Goal: Information Seeking & Learning: Find specific fact

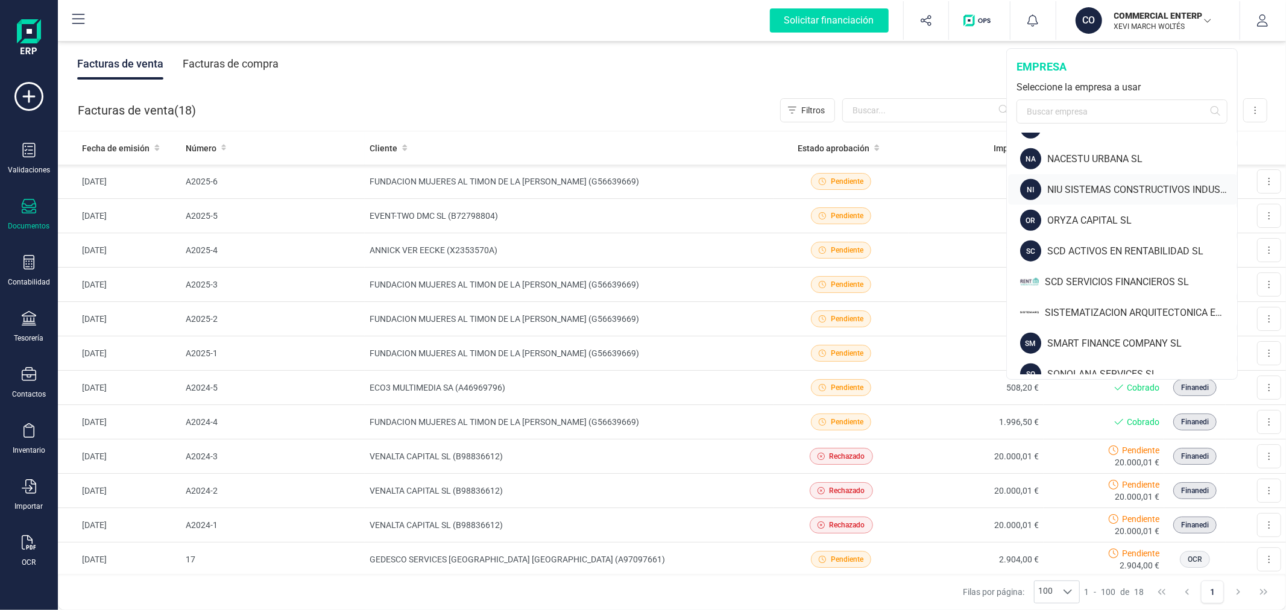
scroll to position [938, 0]
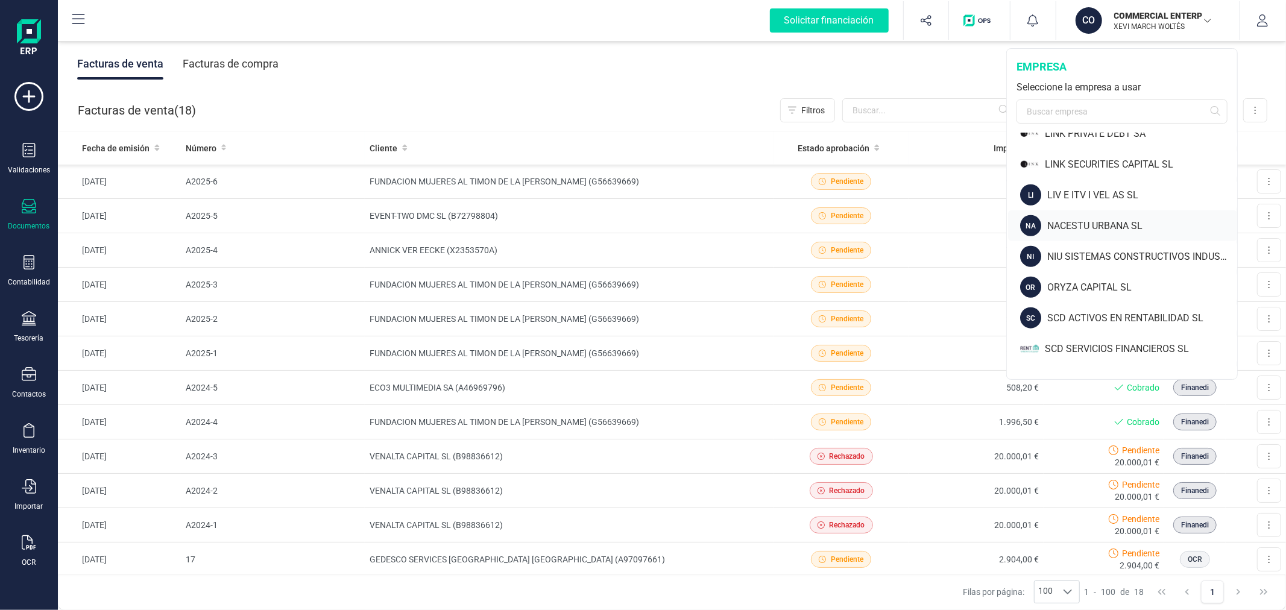
click at [1060, 225] on div "NACESTU URBANA SL" at bounding box center [1142, 226] width 190 height 14
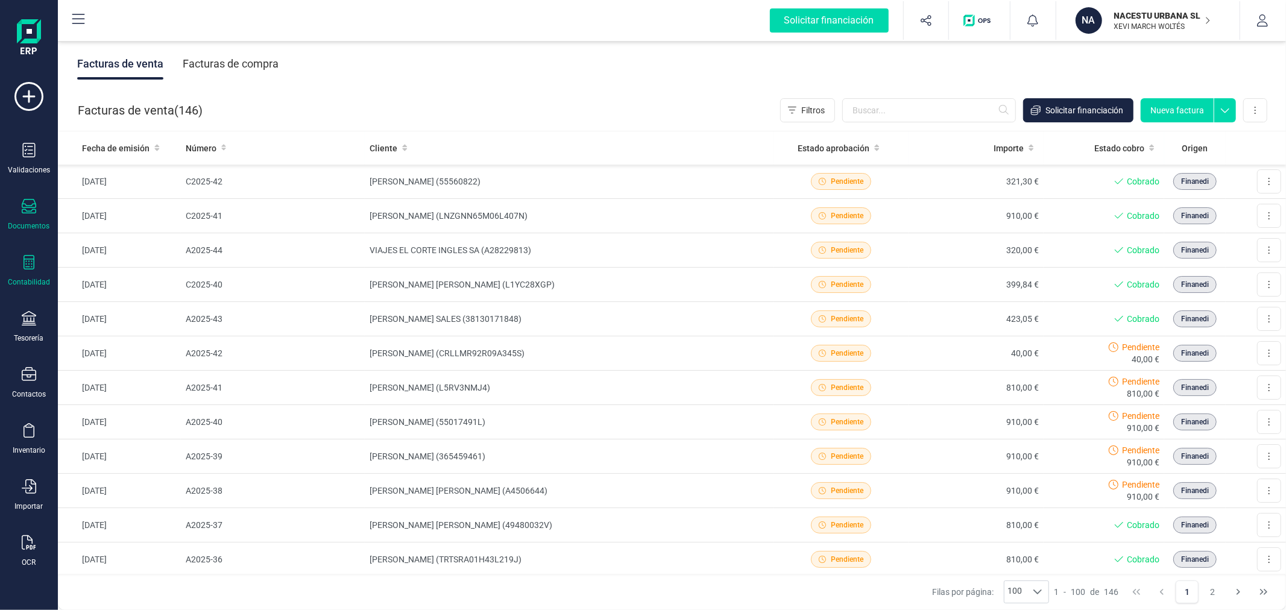
click at [27, 274] on div "Contabilidad" at bounding box center [29, 271] width 48 height 32
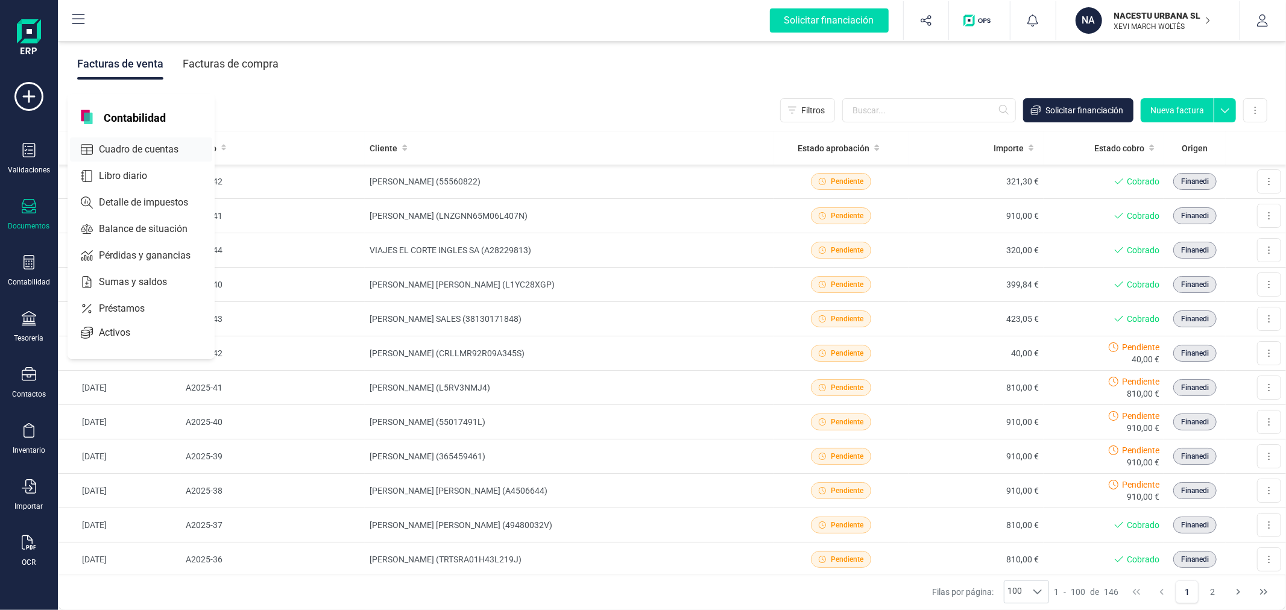
click at [160, 147] on span "Cuadro de cuentas" at bounding box center [147, 149] width 106 height 14
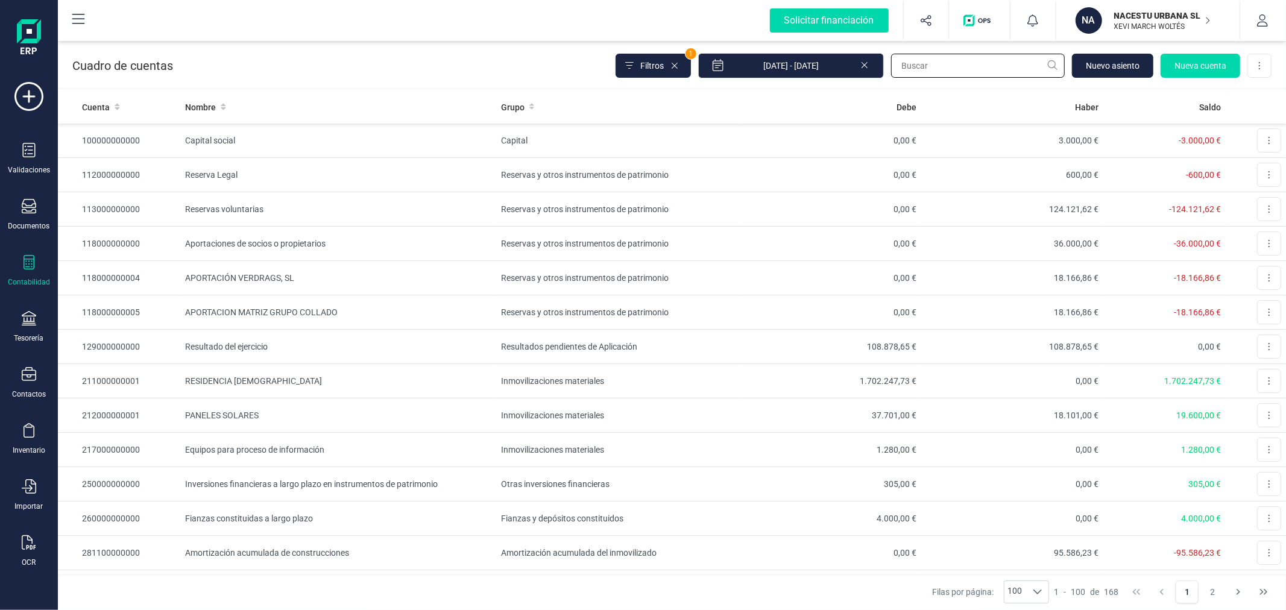
click at [968, 65] on input "text" at bounding box center [978, 66] width 174 height 24
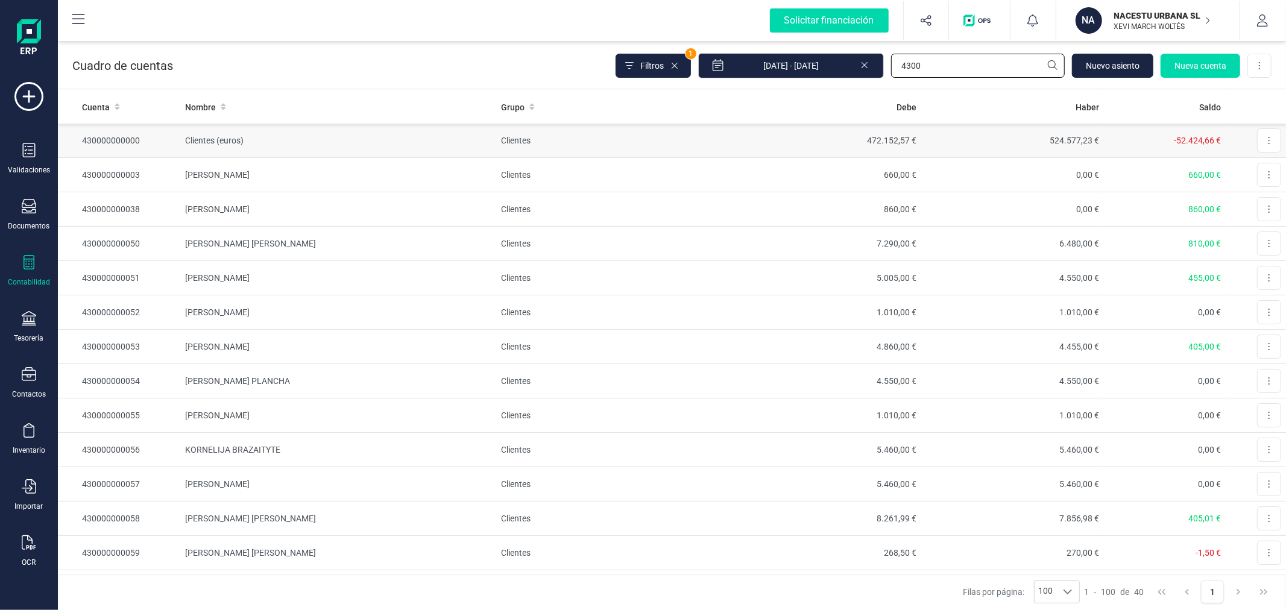
type input "4300"
click at [496, 143] on td "Clientes" at bounding box center [617, 141] width 243 height 34
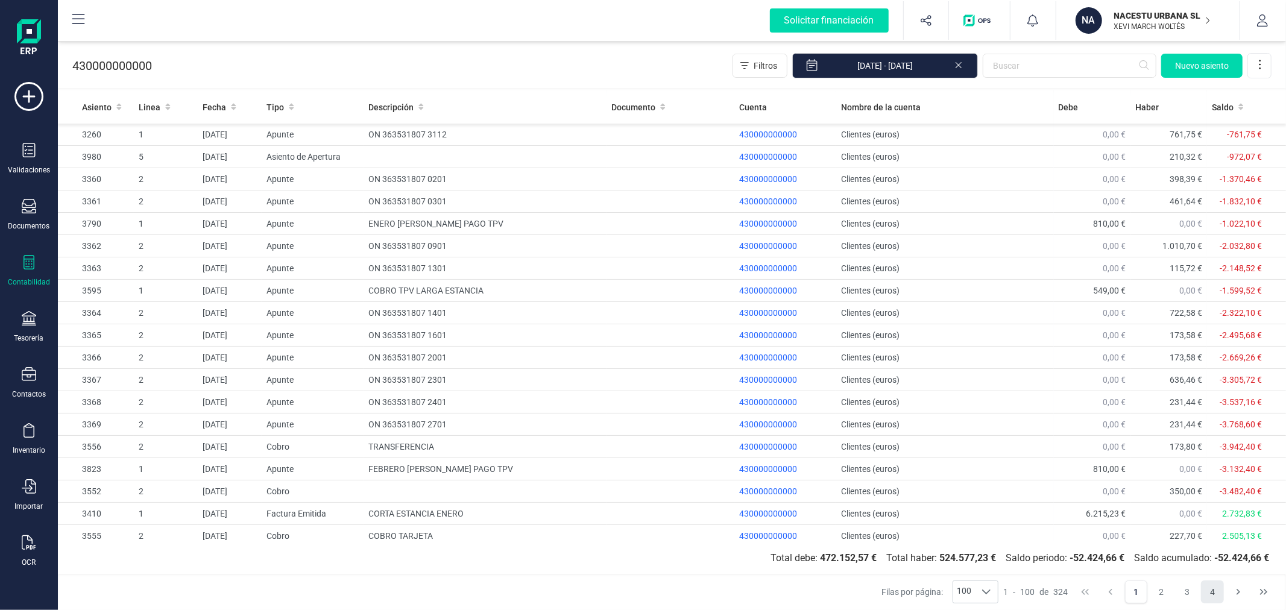
click at [1207, 588] on button "4" at bounding box center [1212, 592] width 23 height 23
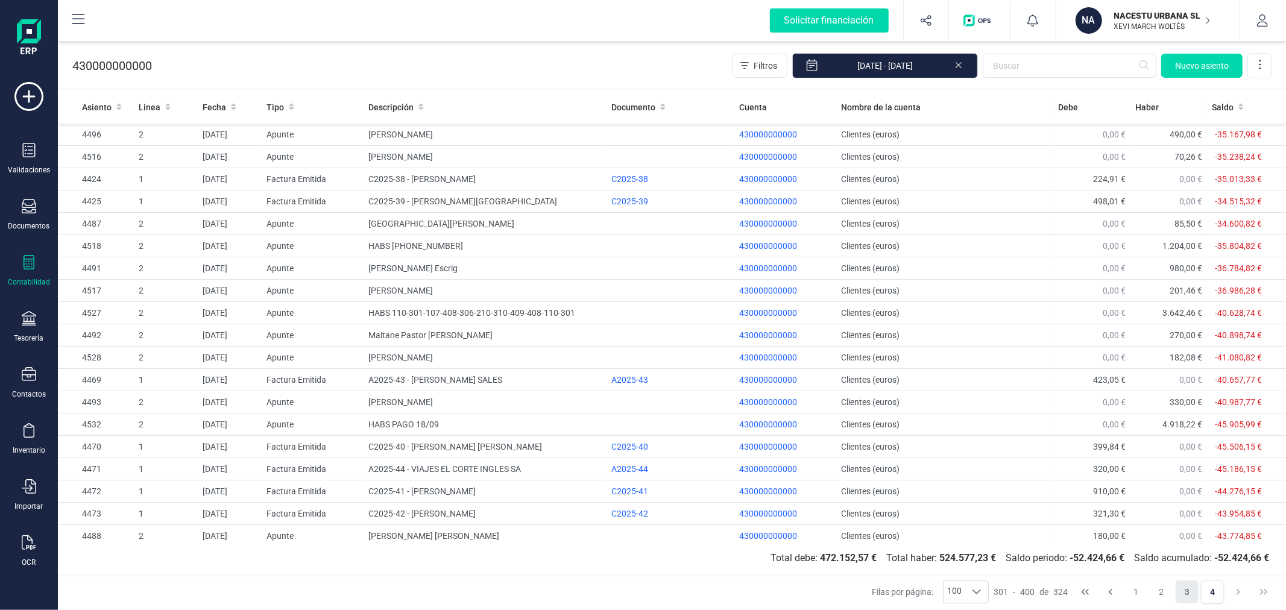
click at [1185, 591] on button "3" at bounding box center [1187, 592] width 23 height 23
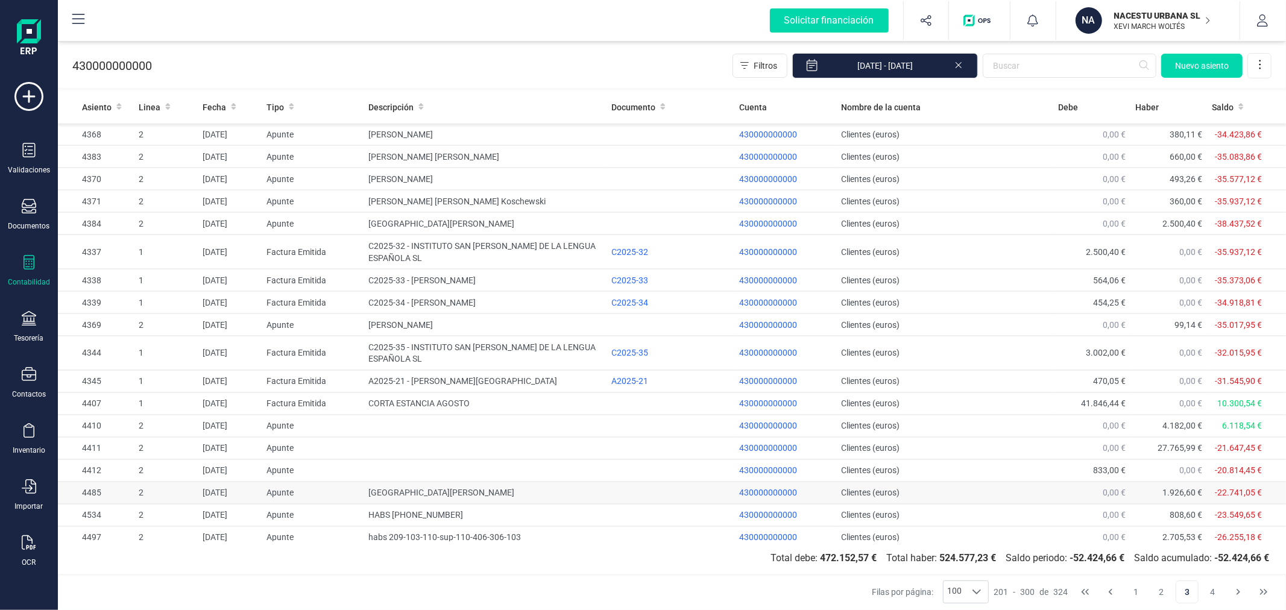
scroll to position [1598, 0]
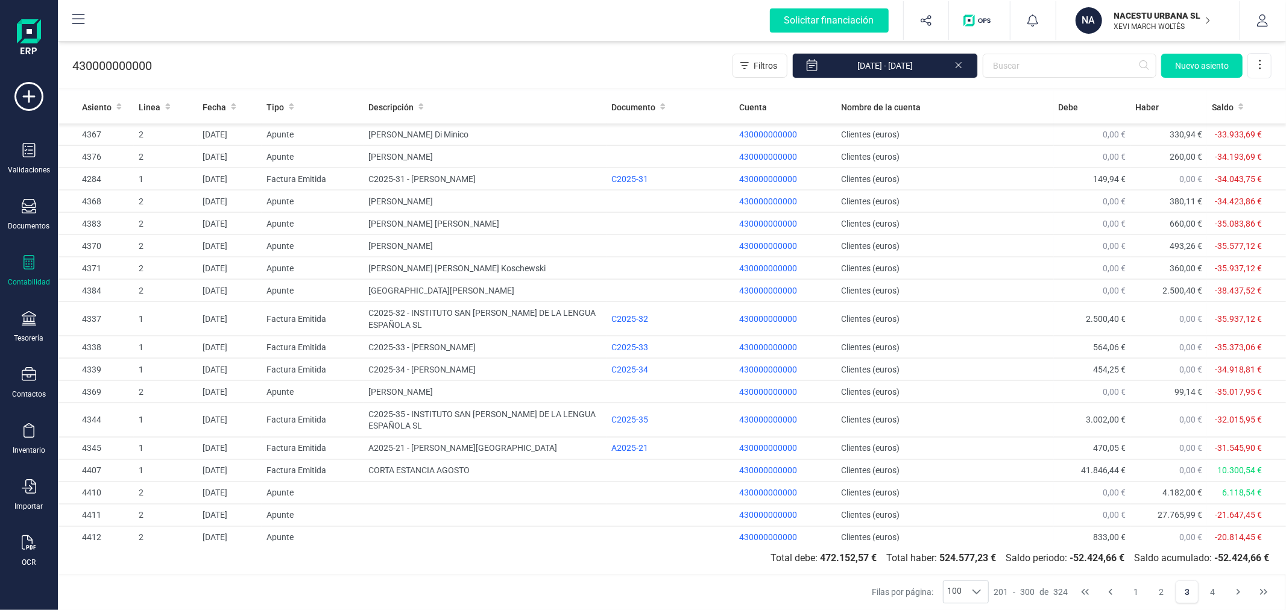
click at [31, 267] on icon at bounding box center [29, 262] width 11 height 14
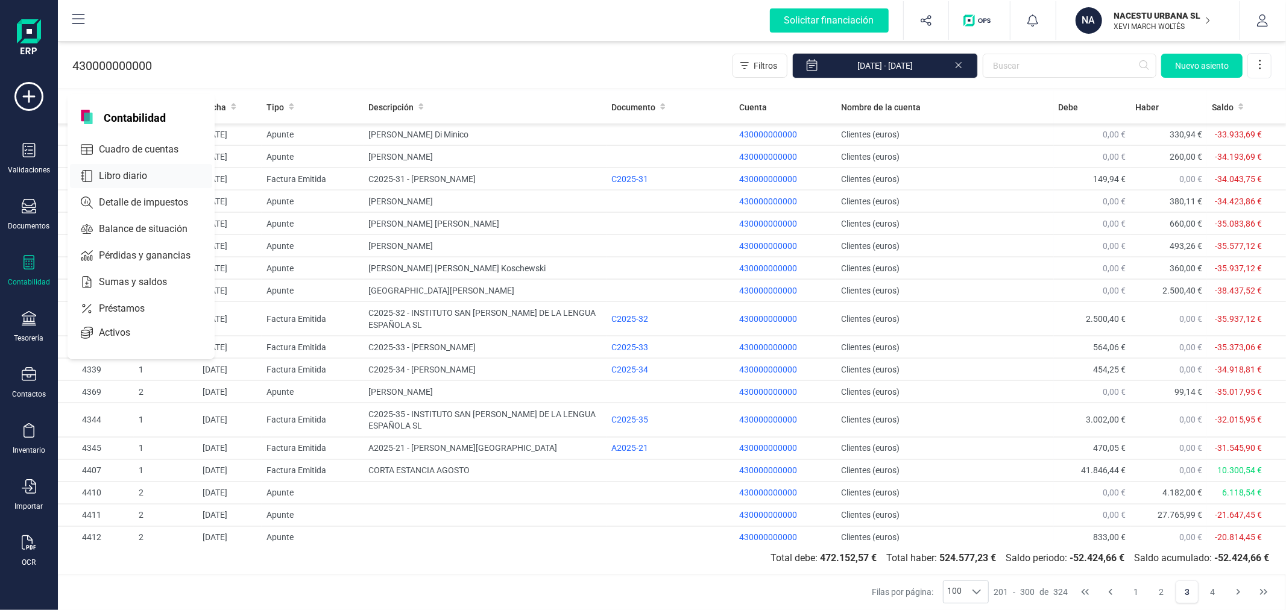
click at [133, 174] on span "Libro diario" at bounding box center [131, 176] width 75 height 14
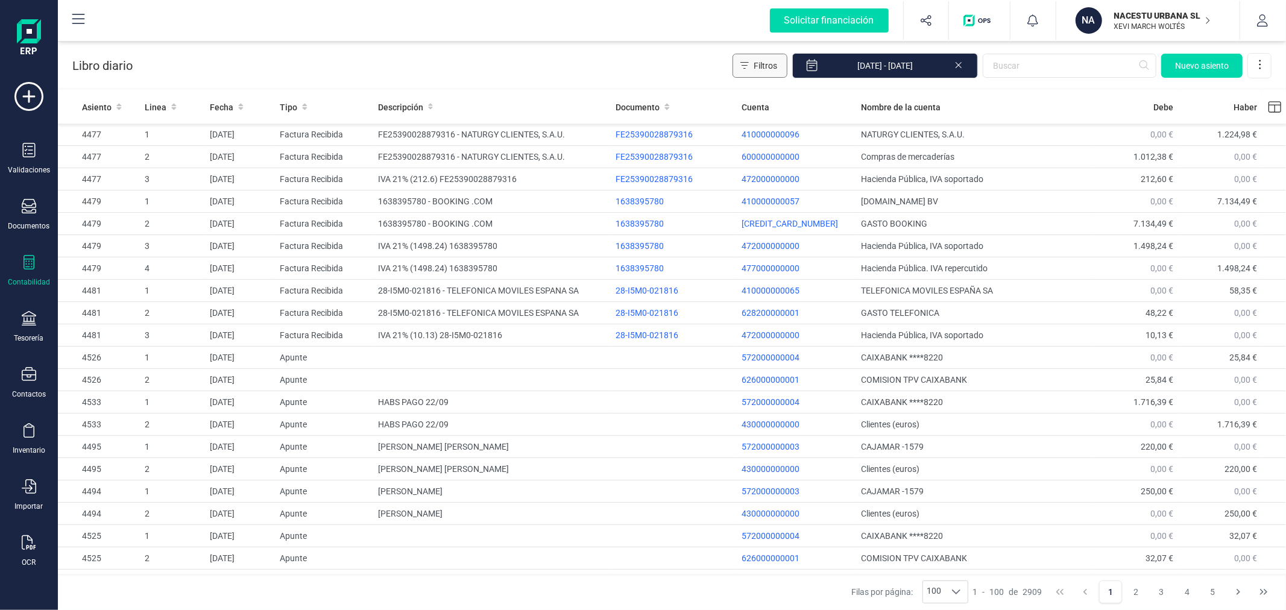
click at [749, 67] on icon "Filtros" at bounding box center [744, 66] width 8 height 10
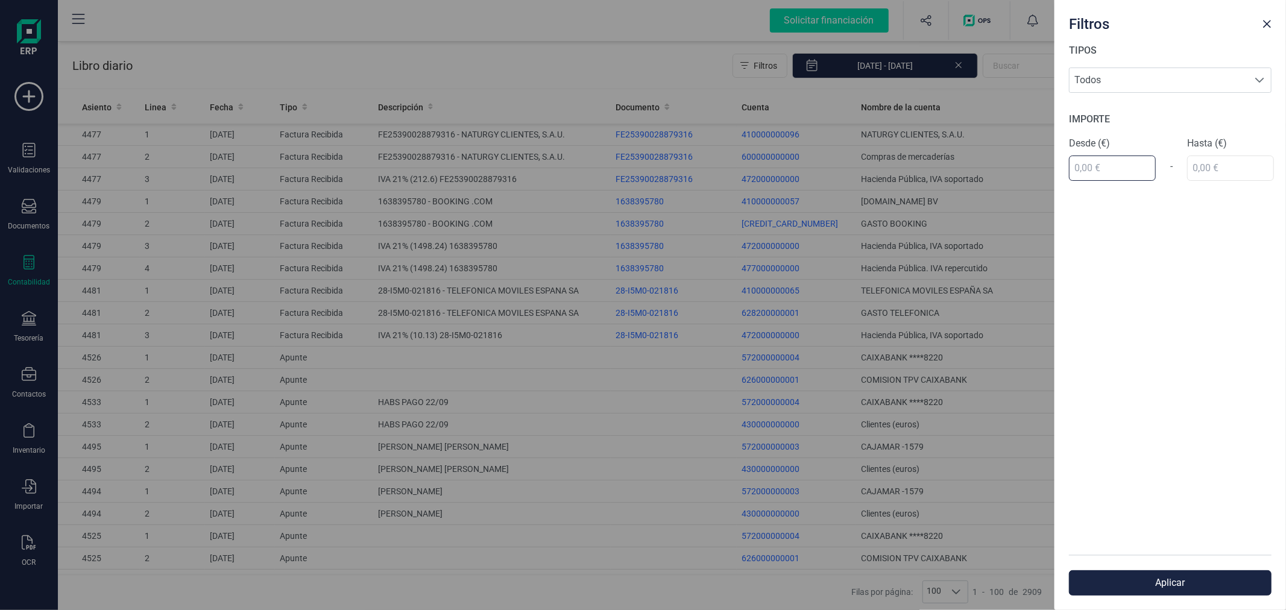
click at [1088, 171] on input "text" at bounding box center [1112, 168] width 87 height 25
type input "2.029,00 €"
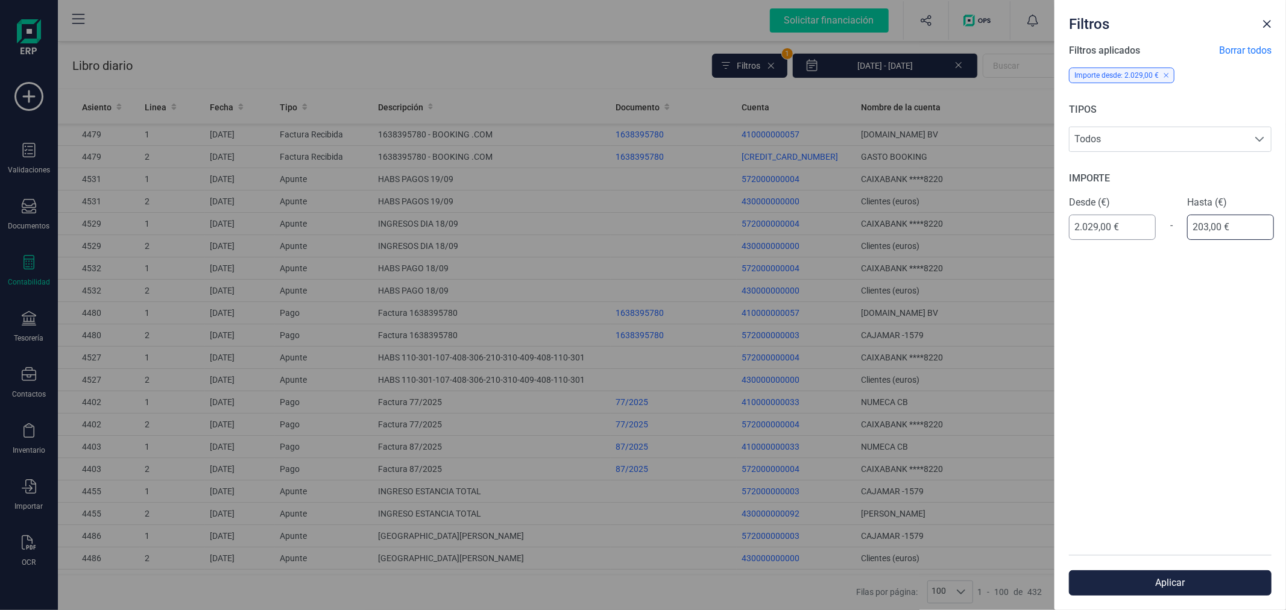
type input "2.030,00 €"
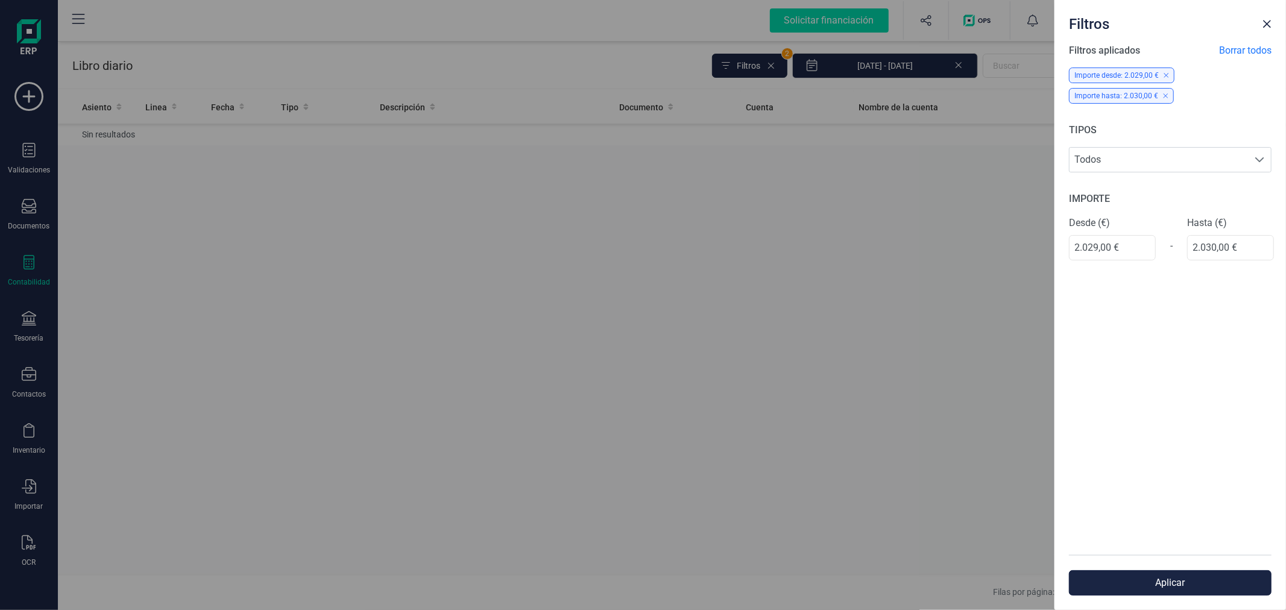
click at [1165, 583] on button "Aplicar" at bounding box center [1170, 582] width 203 height 25
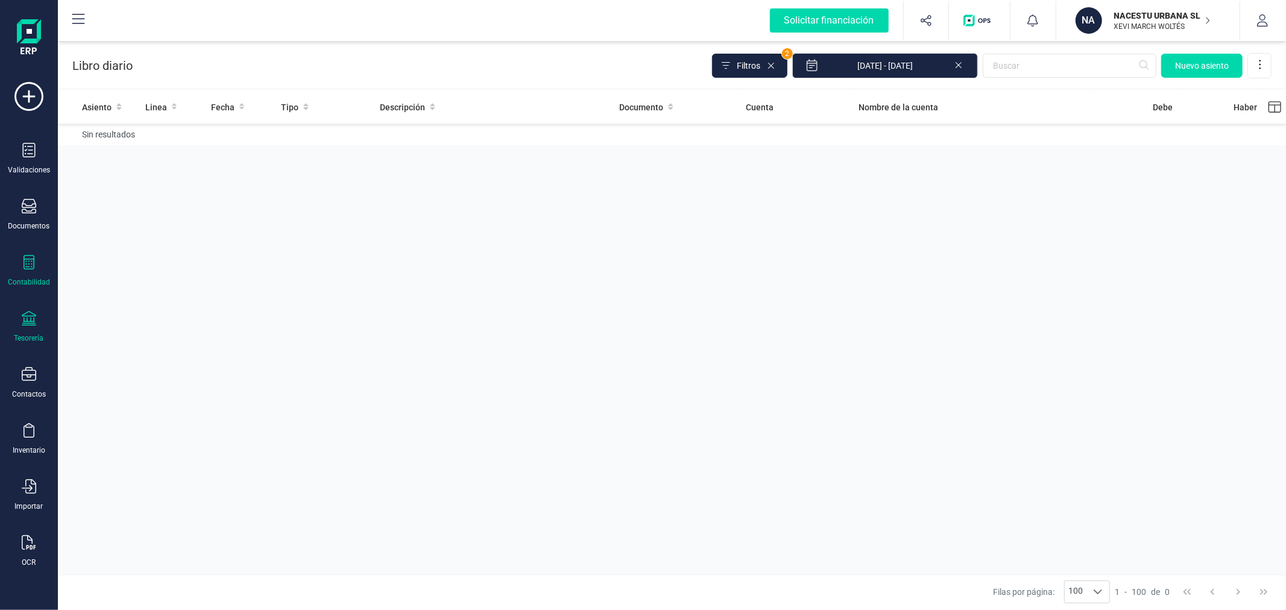
click at [34, 326] on icon at bounding box center [29, 318] width 14 height 14
click at [117, 203] on span "Cuentas bancarias" at bounding box center [147, 205] width 106 height 14
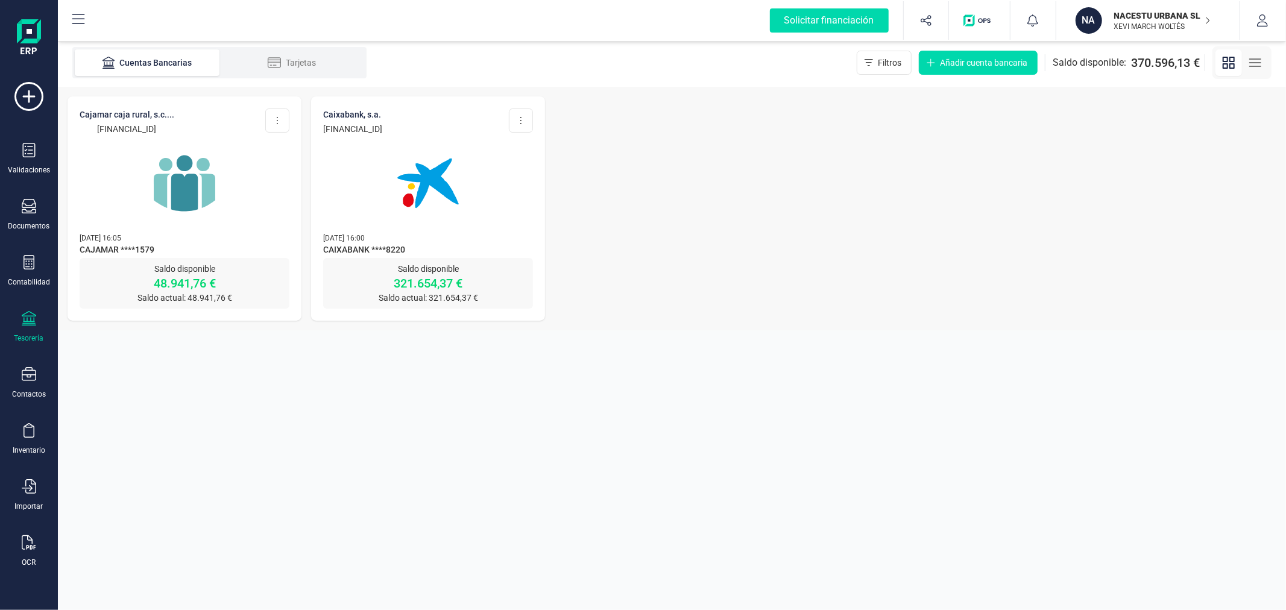
click at [169, 209] on img at bounding box center [184, 183] width 101 height 101
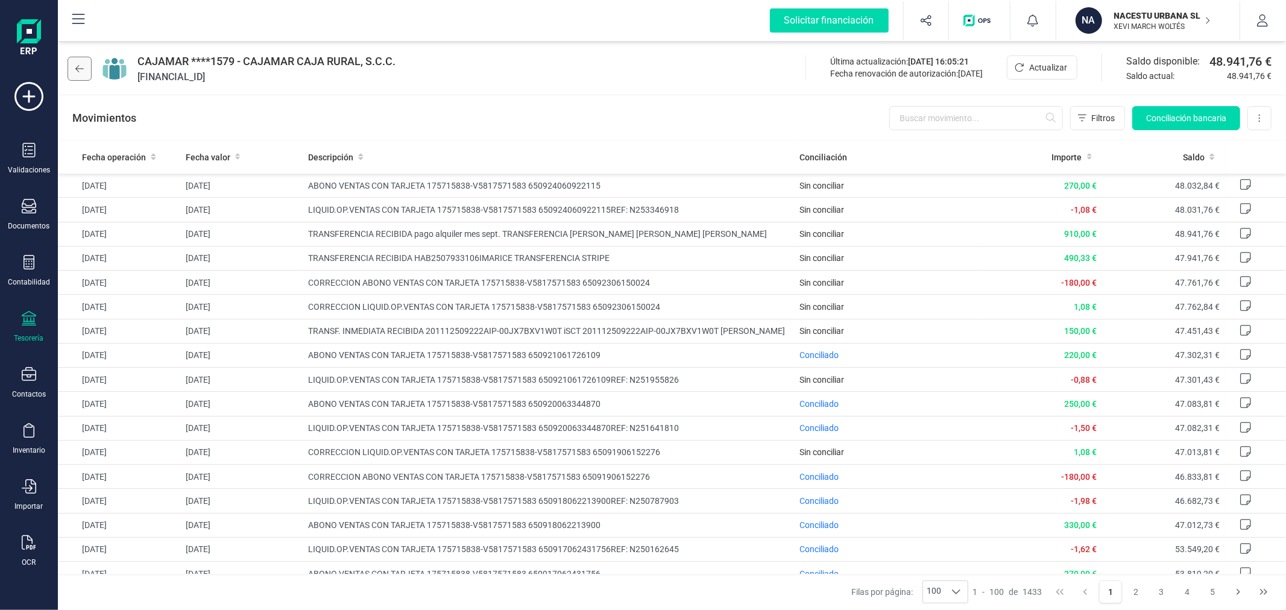
click at [81, 59] on button at bounding box center [80, 69] width 24 height 24
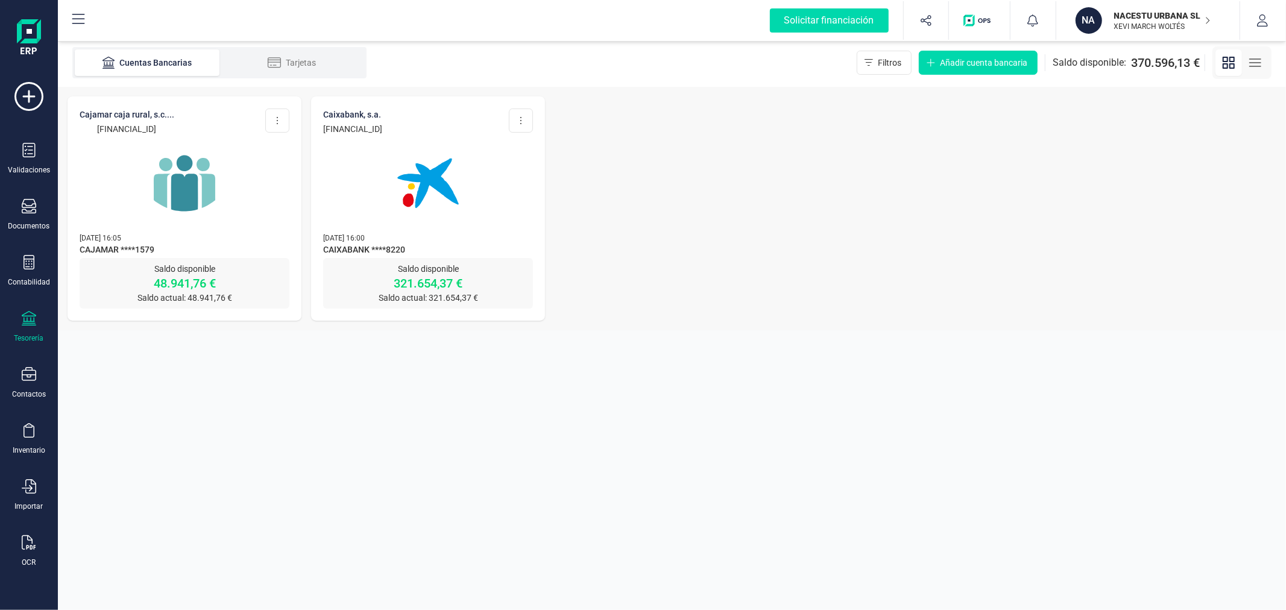
click at [361, 175] on div at bounding box center [428, 176] width 210 height 82
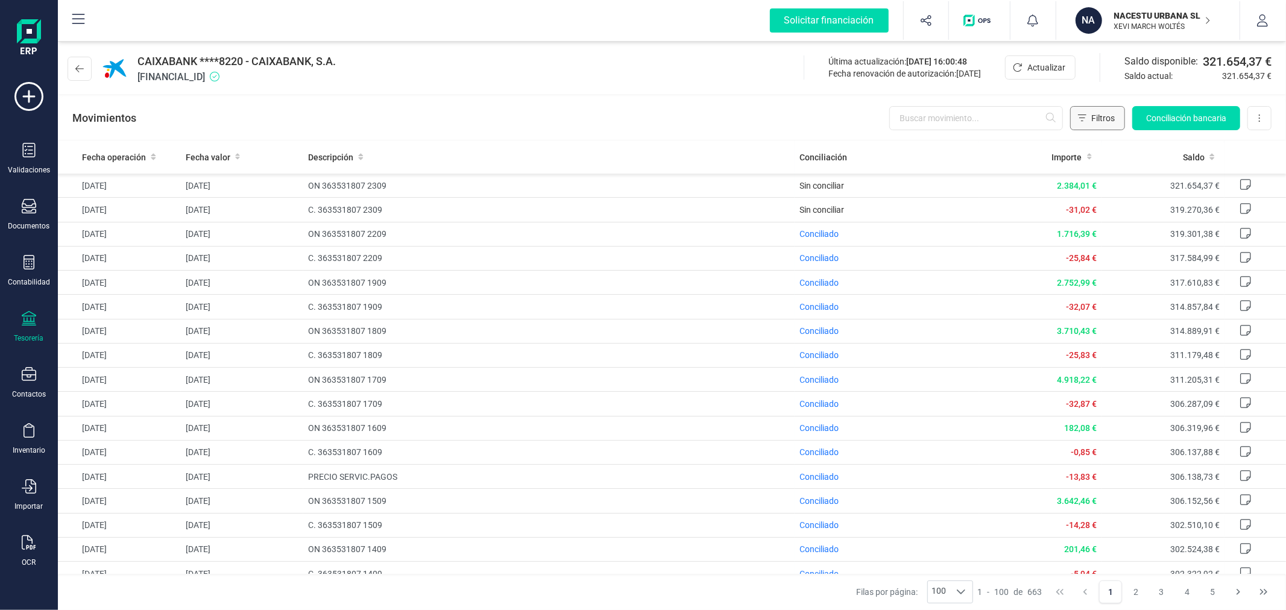
click at [1090, 125] on button "Filtros" at bounding box center [1097, 118] width 55 height 24
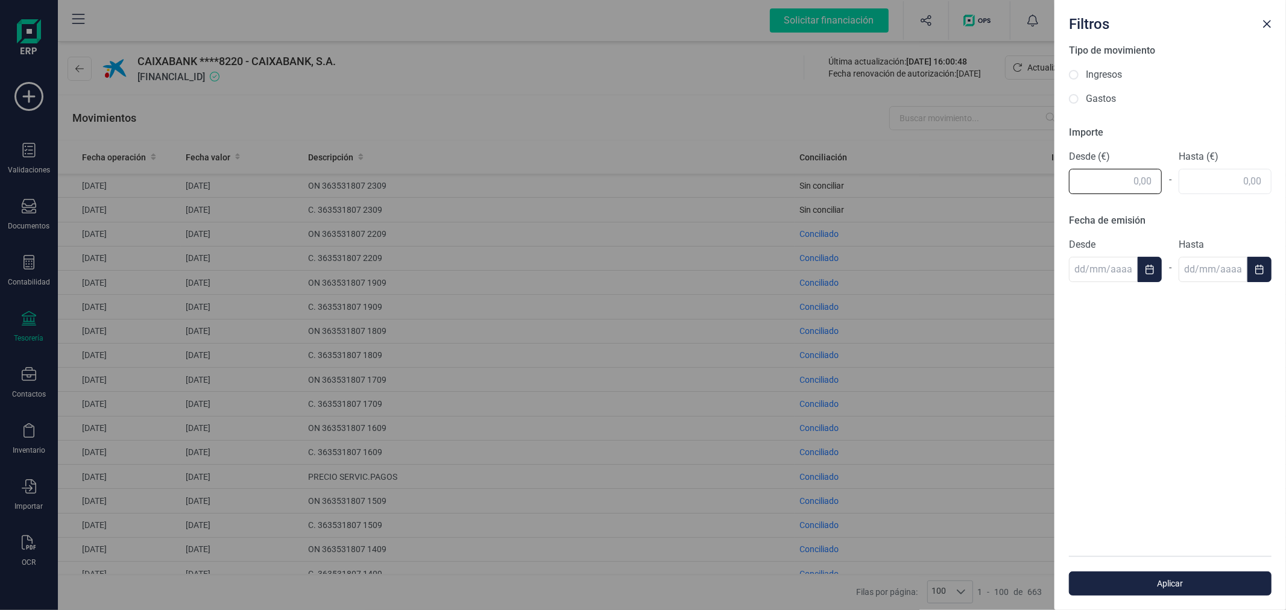
click at [1094, 177] on input "text" at bounding box center [1115, 181] width 93 height 25
click at [1087, 69] on div "Tipo de movimiento Ingresos Gastos Importe Desde (€) 2.029 - Hasta (€) Fecha de…" at bounding box center [1171, 299] width 232 height 513
type input "2.029,00"
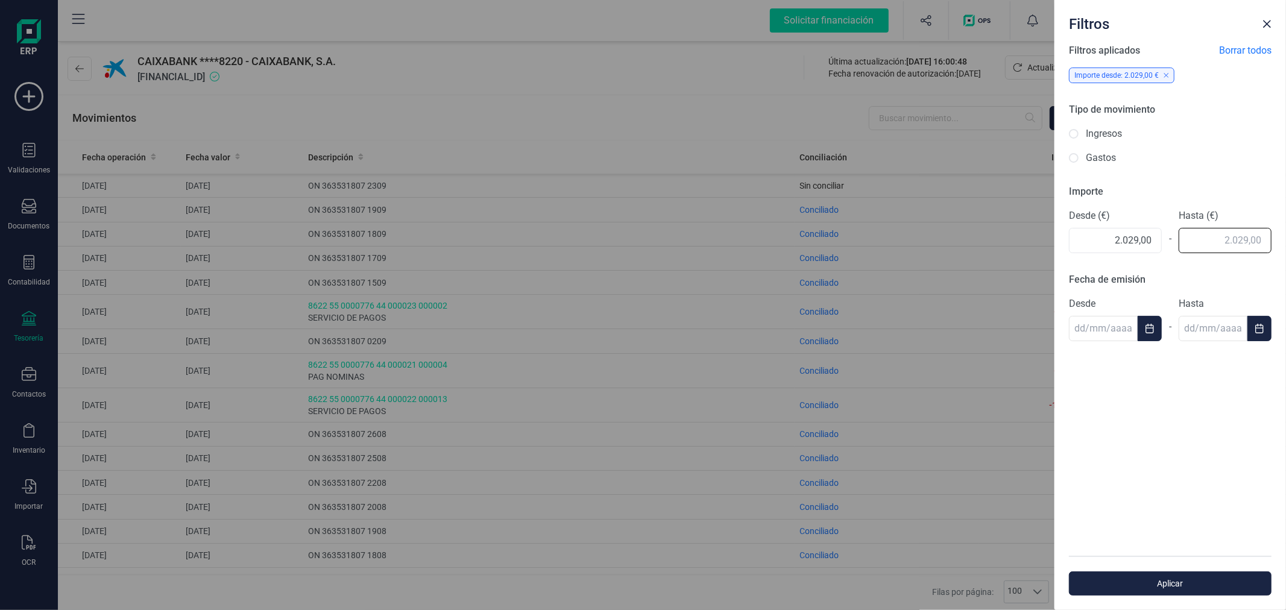
click at [1214, 242] on input "text" at bounding box center [1225, 240] width 93 height 25
click at [1130, 585] on span "Aplicar" at bounding box center [1170, 584] width 175 height 12
type input "2.030,00"
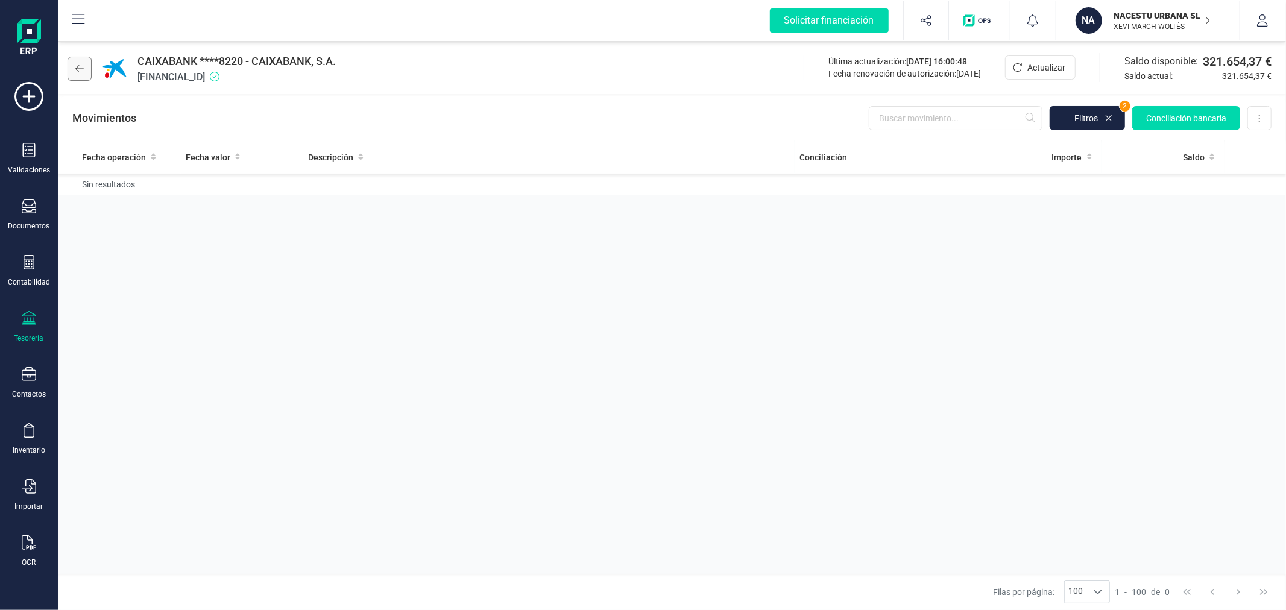
click at [74, 69] on button at bounding box center [80, 69] width 24 height 24
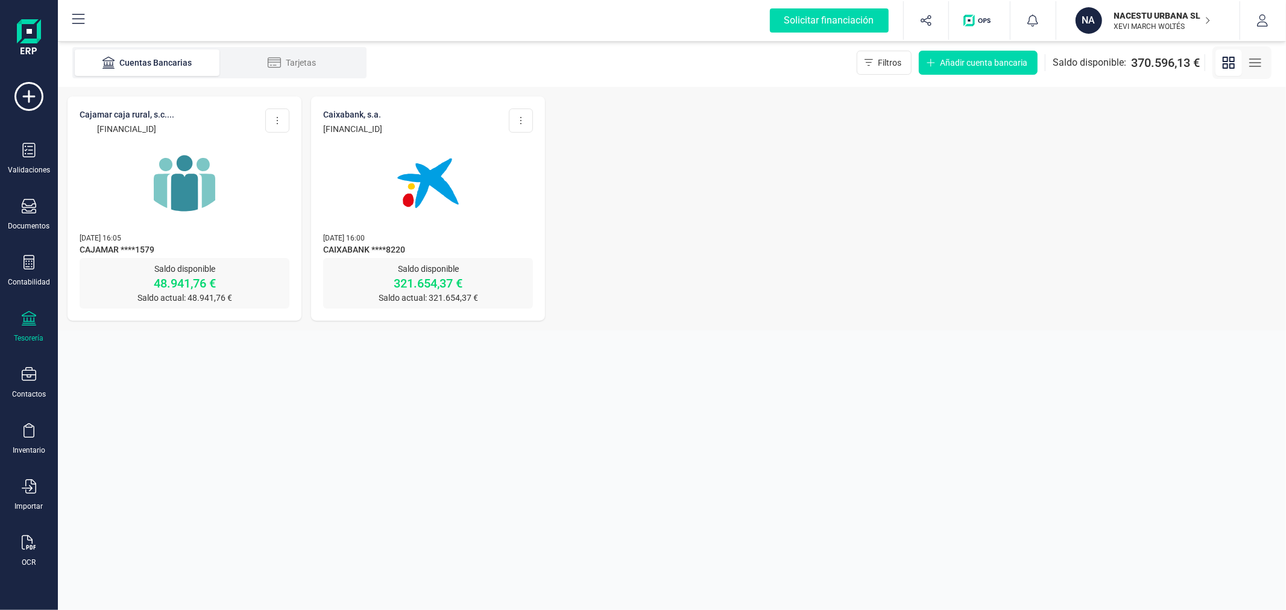
click at [190, 198] on img at bounding box center [184, 183] width 101 height 101
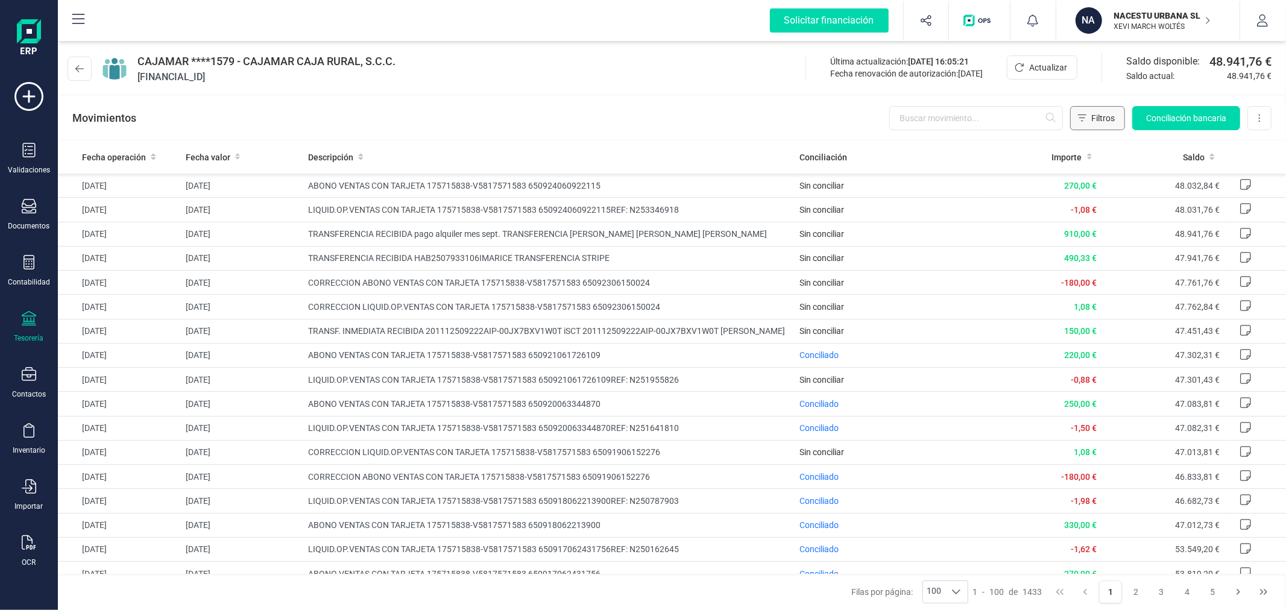
click at [1097, 111] on button "Filtros" at bounding box center [1097, 118] width 55 height 24
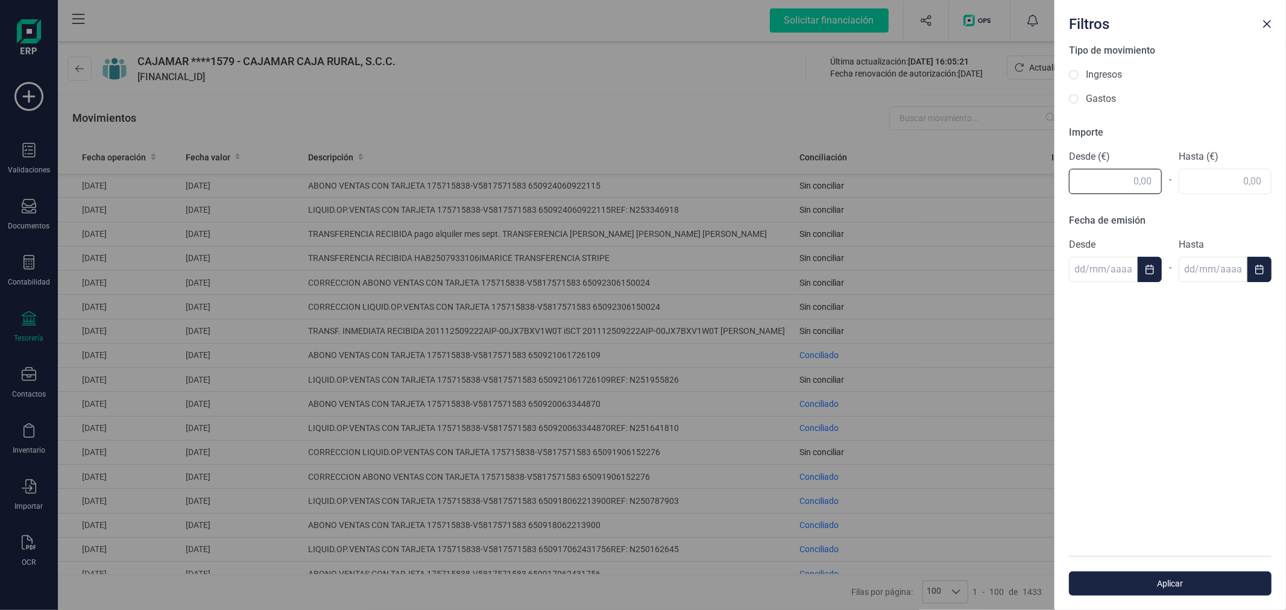
click at [1083, 178] on input "text" at bounding box center [1115, 181] width 93 height 25
click at [1224, 179] on div "Tipo de movimiento Ingresos Gastos Importe Desde (€) 2.029 - Hasta (€) Fecha de…" at bounding box center [1171, 299] width 232 height 513
type input "2.029,00"
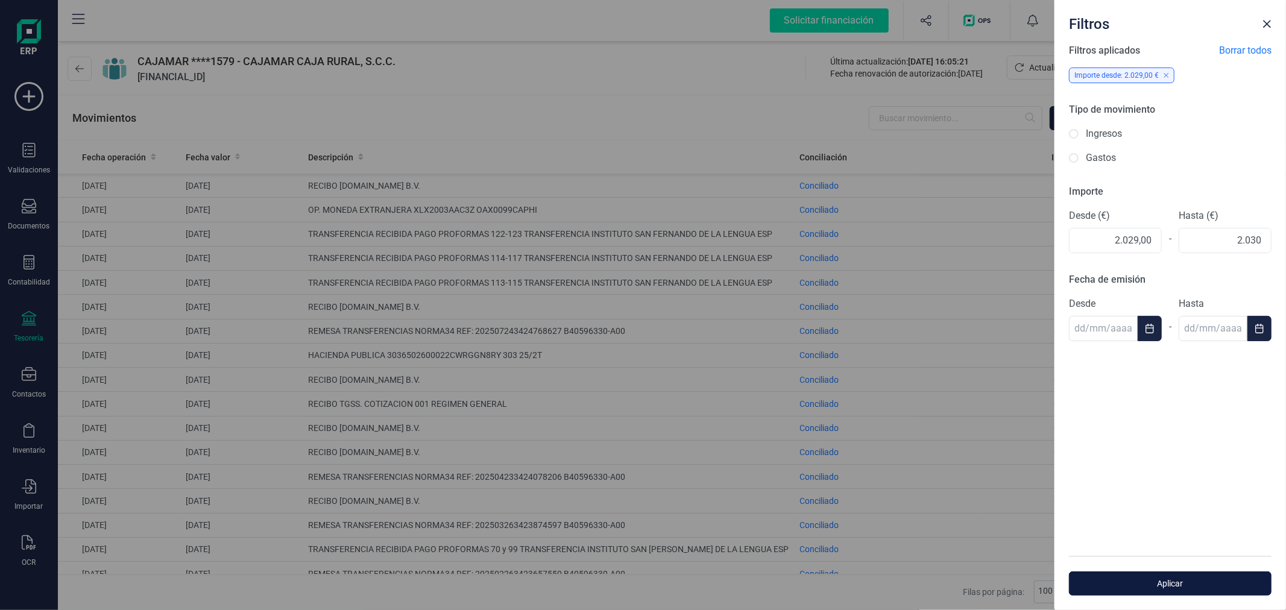
click at [1179, 578] on span "Aplicar" at bounding box center [1170, 584] width 175 height 12
type input "2.030,00"
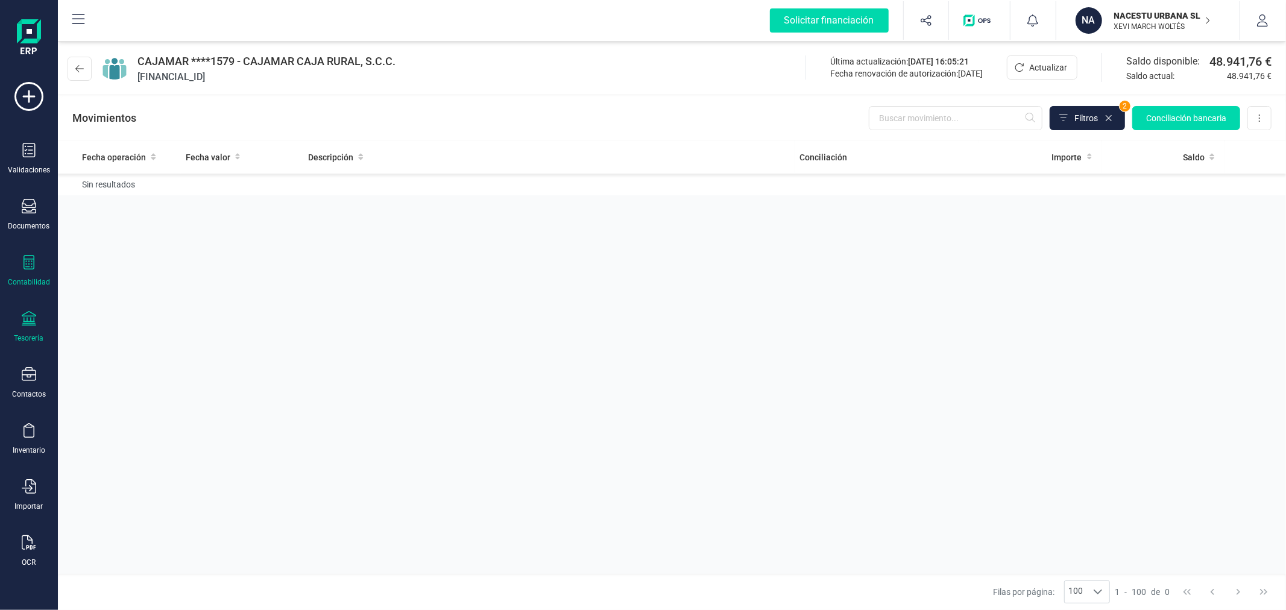
click at [34, 269] on icon at bounding box center [29, 262] width 14 height 14
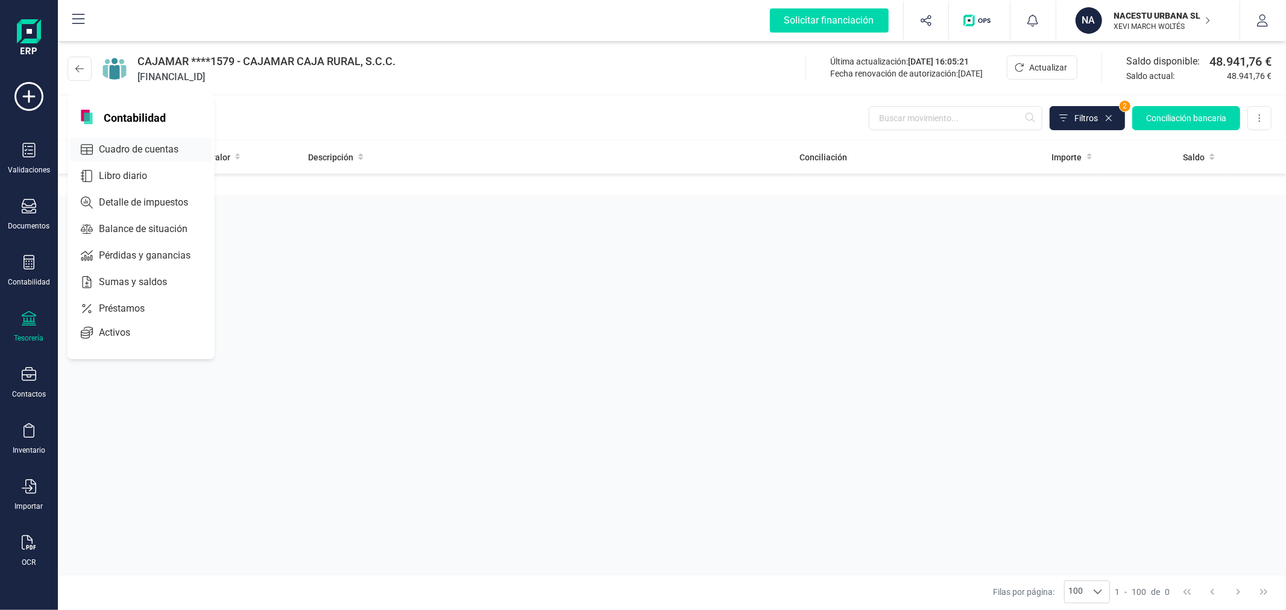
click at [128, 142] on div "Cuadro de cuentas" at bounding box center [141, 149] width 142 height 24
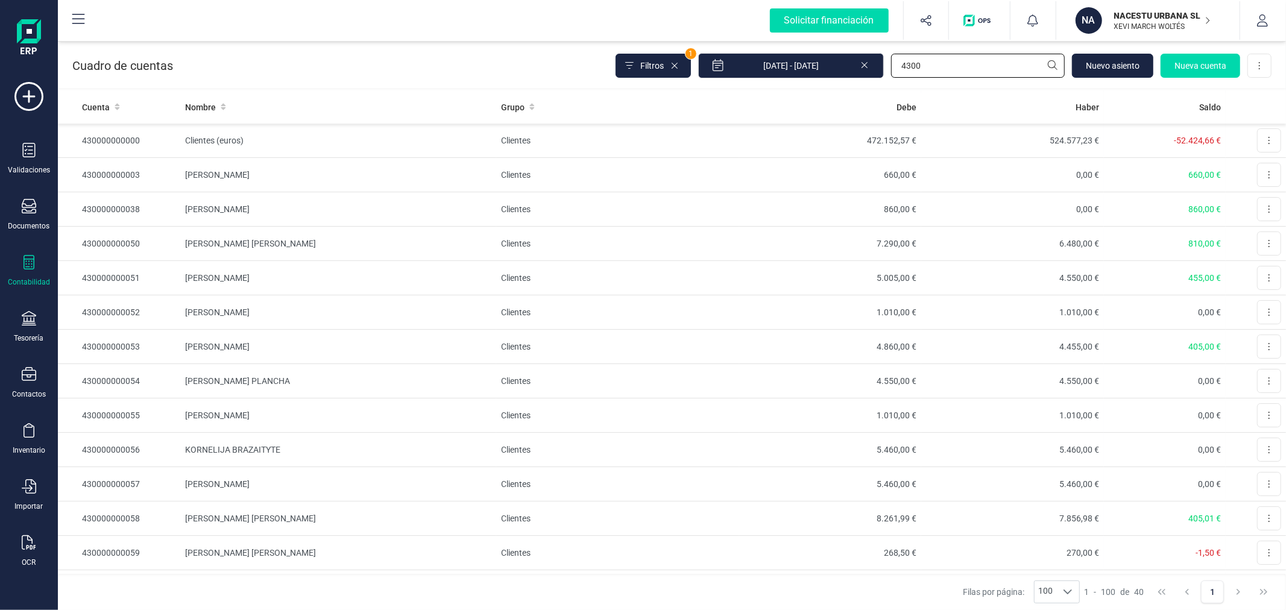
drag, startPoint x: 995, startPoint y: 62, endPoint x: 823, endPoint y: 51, distance: 172.2
click at [823, 51] on div "Cuadro de cuentas Filtros 1 [DATE] - [DATE] 4300 [GEOGRAPHIC_DATA] cuenta Desca…" at bounding box center [672, 63] width 1228 height 49
click at [215, 139] on td "Clientes (euros)" at bounding box center [338, 141] width 316 height 34
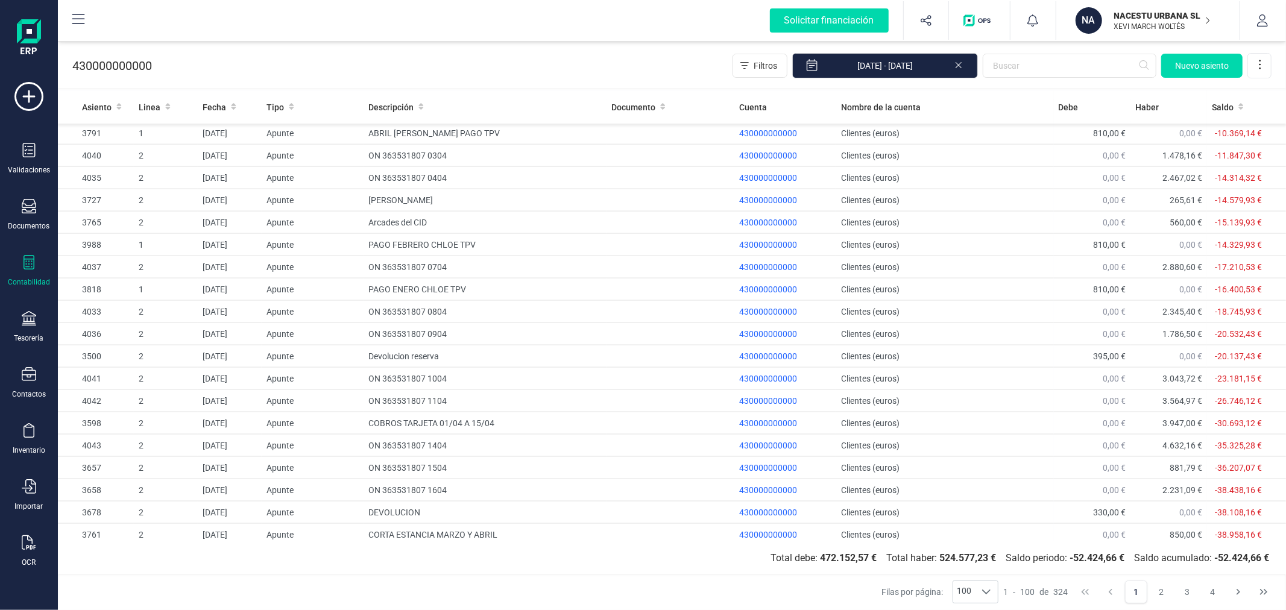
scroll to position [1817, 0]
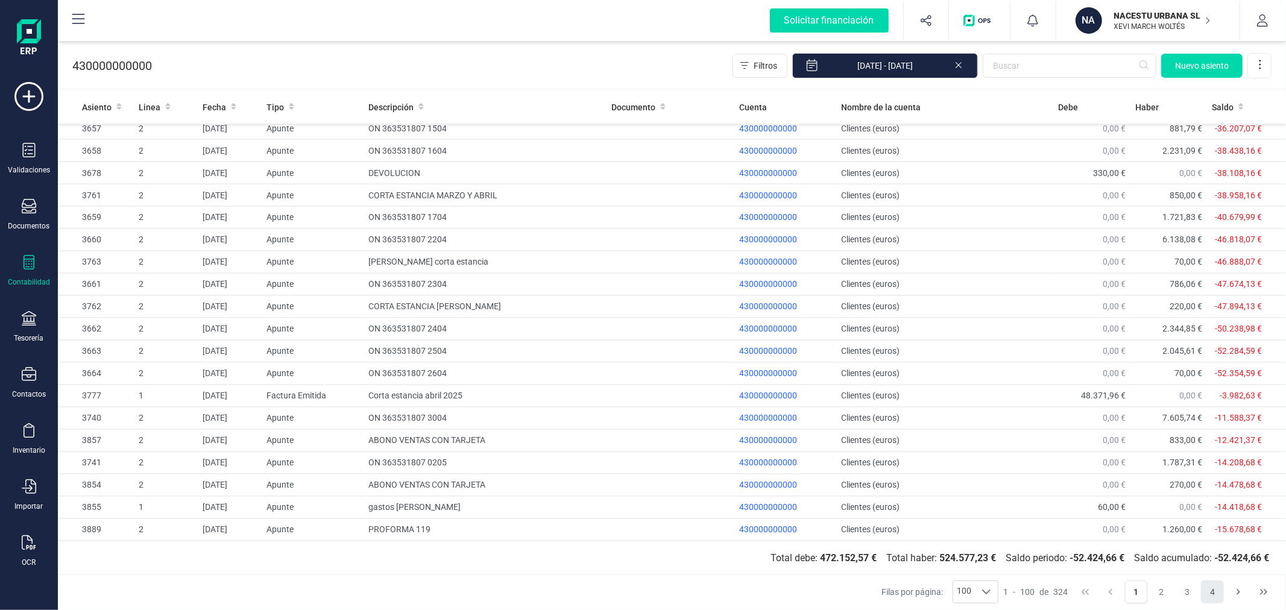
drag, startPoint x: 1217, startPoint y: 587, endPoint x: 1209, endPoint y: 601, distance: 15.4
click at [1217, 584] on button "4" at bounding box center [1212, 592] width 23 height 23
click at [1209, 601] on button "4" at bounding box center [1212, 592] width 23 height 23
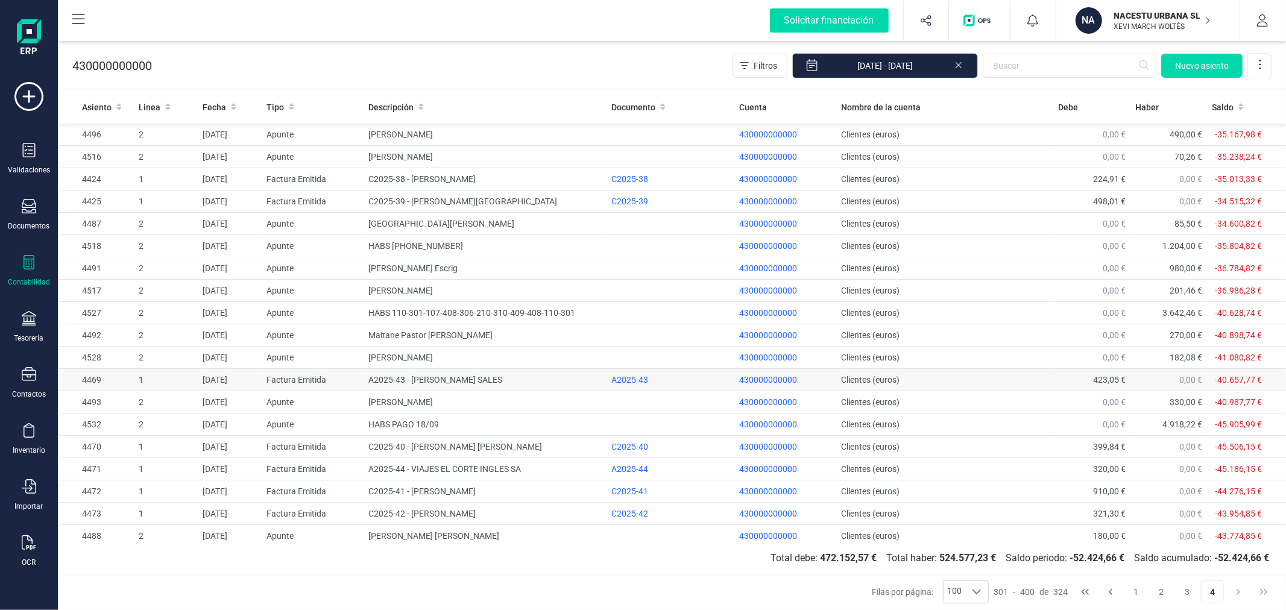
scroll to position [130, 0]
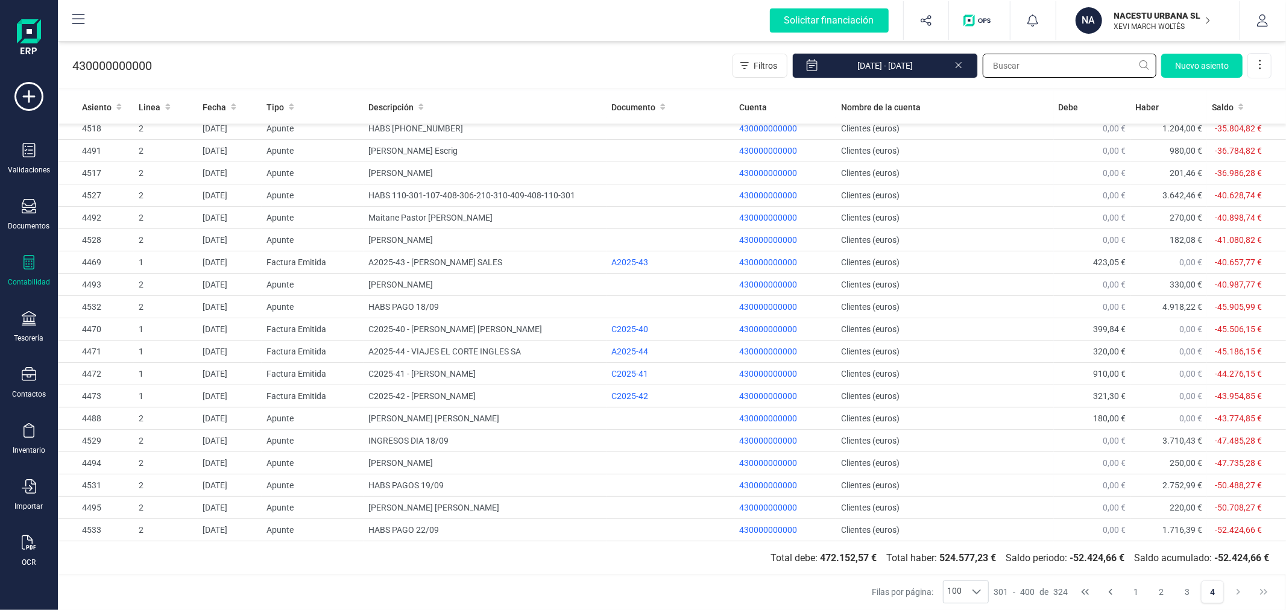
click at [1021, 62] on input "text" at bounding box center [1070, 66] width 174 height 24
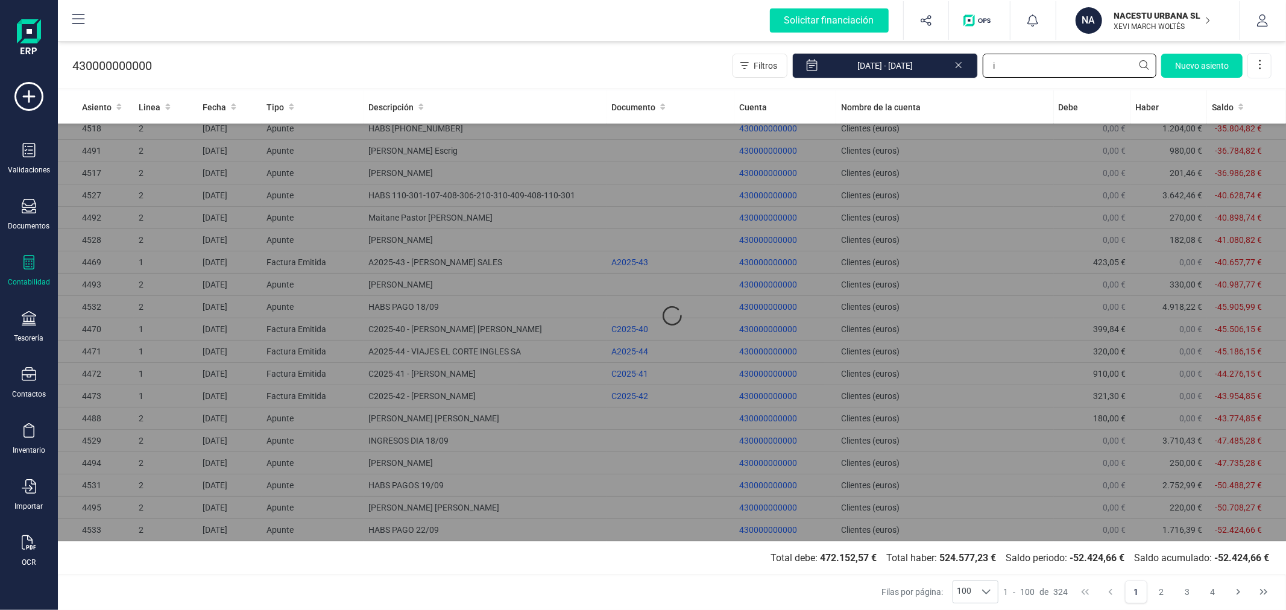
scroll to position [0, 0]
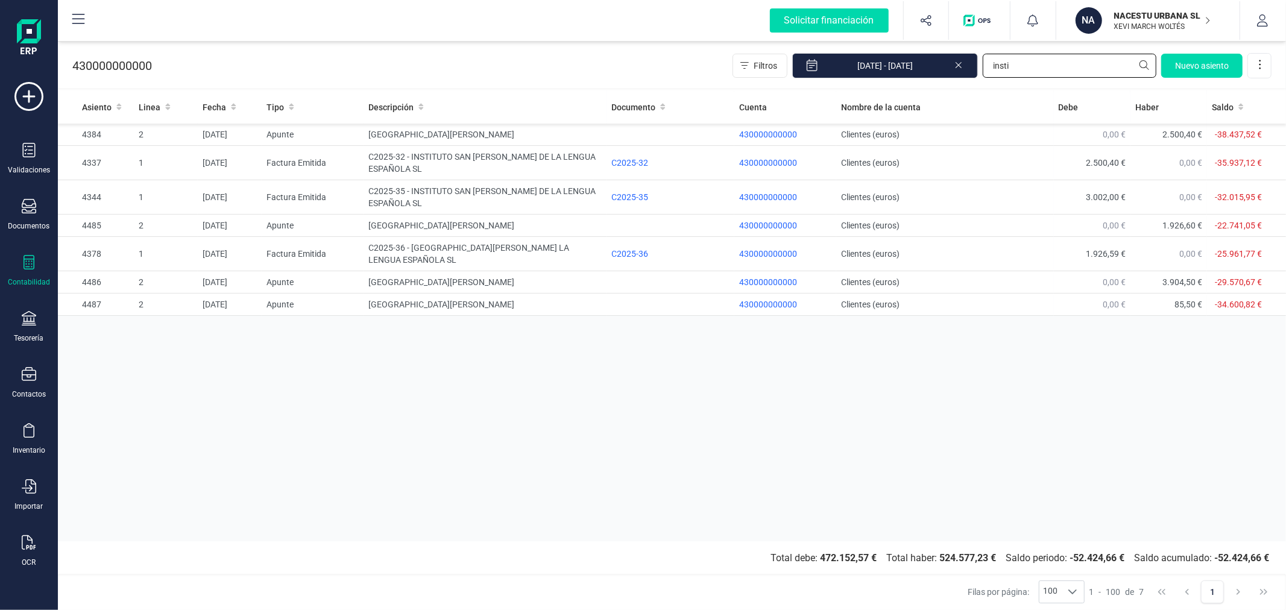
type input "insti"
click at [409, 258] on td "C2025-36 - [GEOGRAPHIC_DATA][PERSON_NAME] LA LENGUA ESPAÑOLA SL" at bounding box center [485, 254] width 243 height 34
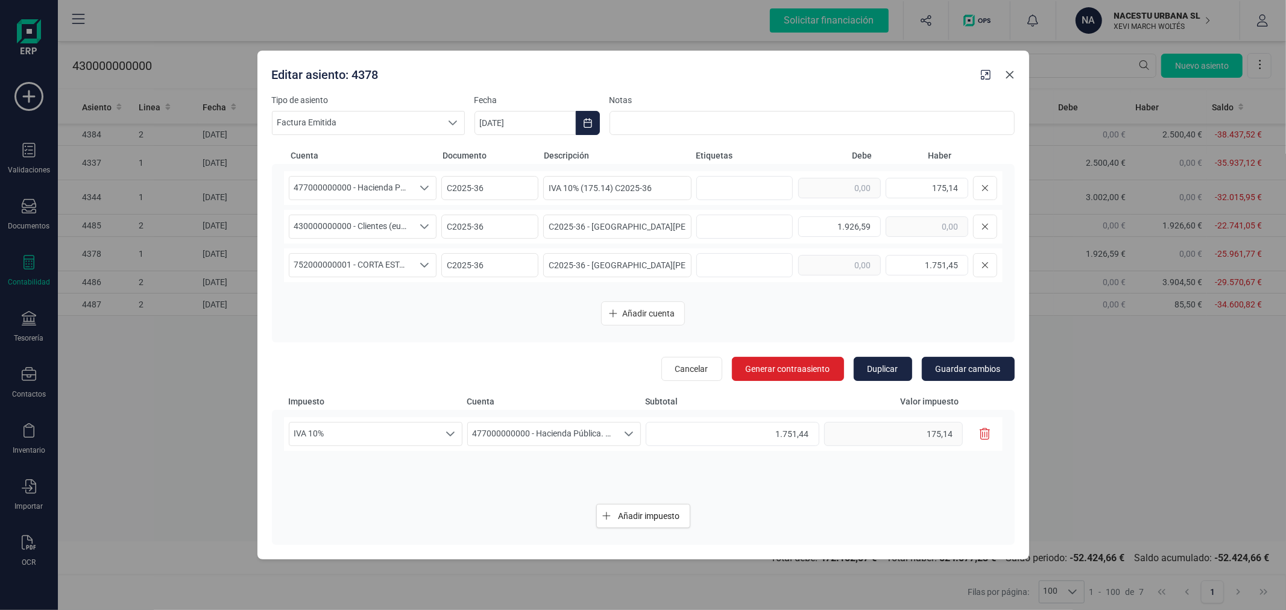
click at [1008, 79] on icon "Close" at bounding box center [1010, 75] width 10 height 10
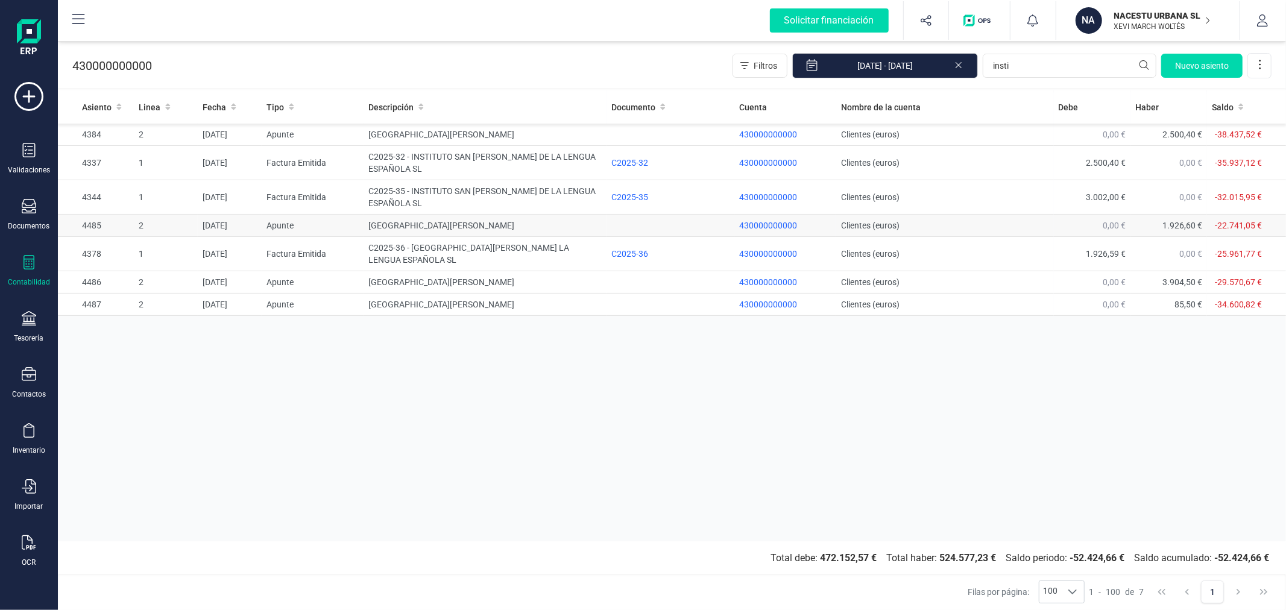
click at [411, 232] on td "[GEOGRAPHIC_DATA][PERSON_NAME]" at bounding box center [485, 226] width 243 height 22
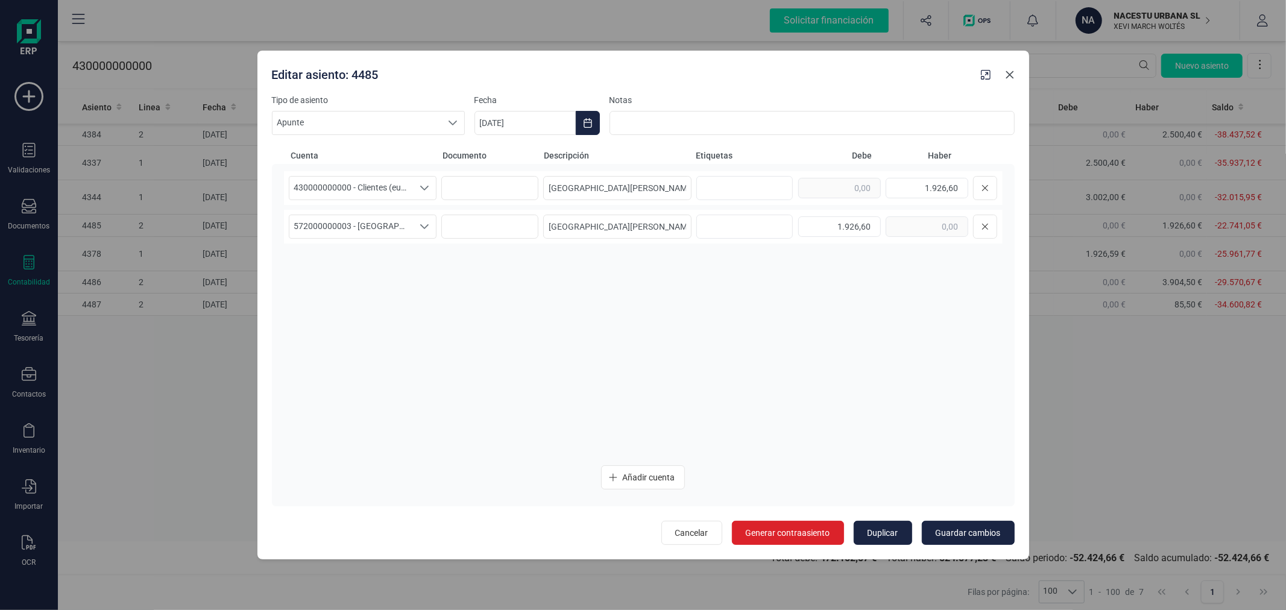
click at [1011, 82] on button "Close" at bounding box center [1009, 74] width 19 height 19
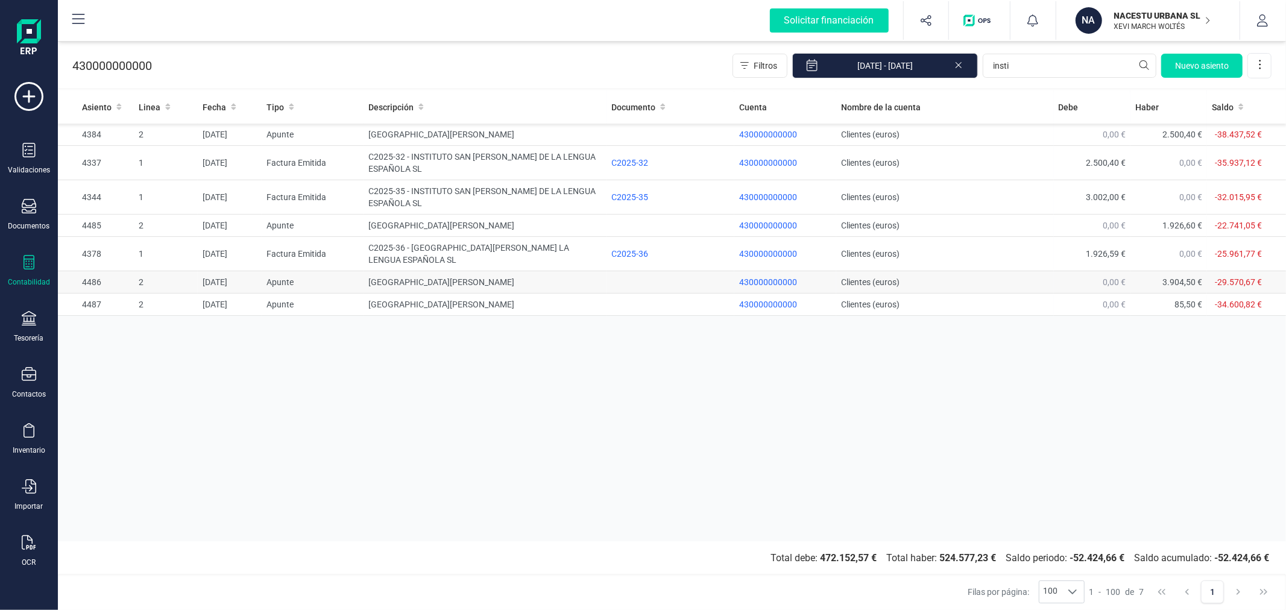
click at [412, 282] on td "[GEOGRAPHIC_DATA][PERSON_NAME]" at bounding box center [485, 282] width 243 height 22
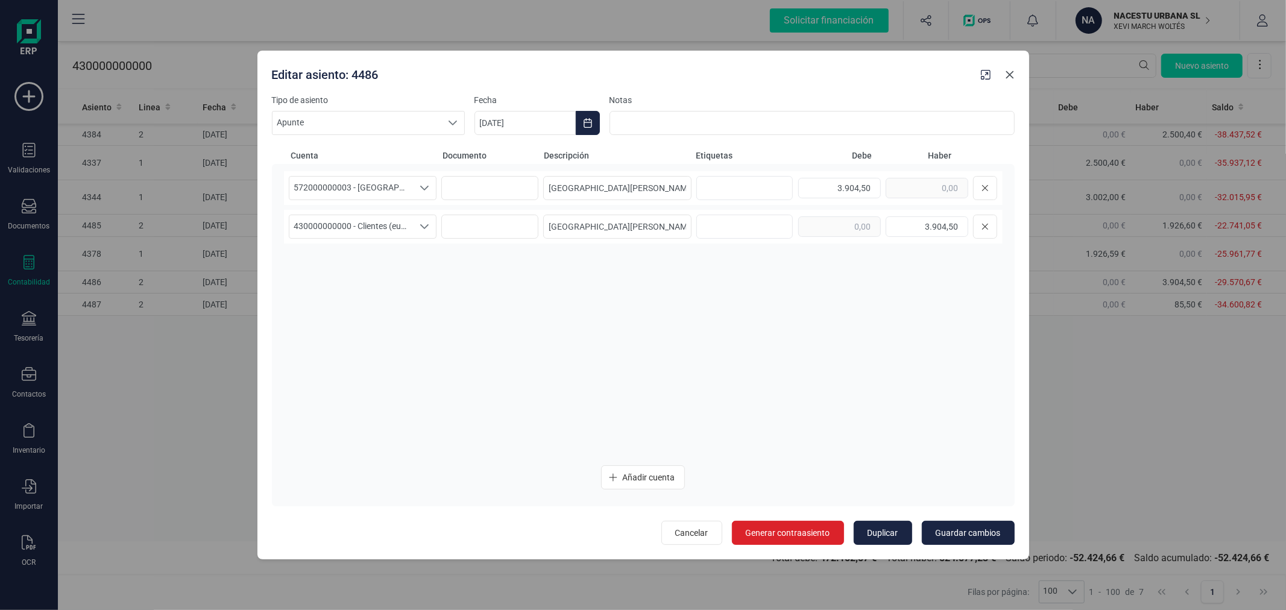
click at [1005, 69] on button "Close" at bounding box center [1009, 74] width 19 height 19
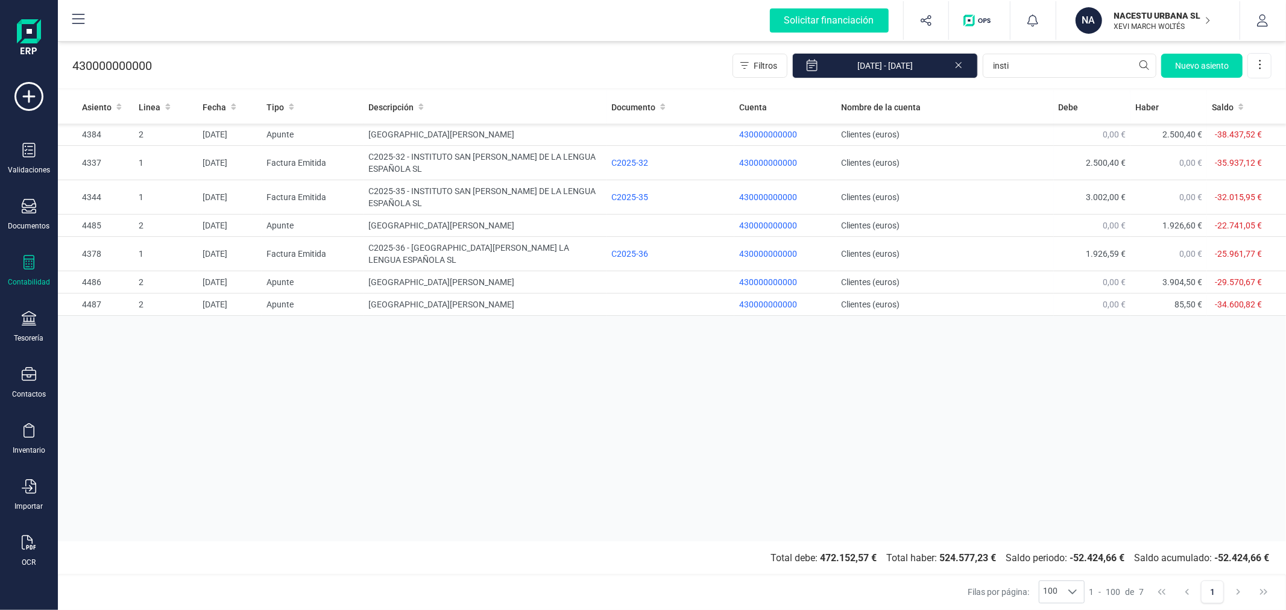
click at [31, 273] on div "Contabilidad" at bounding box center [29, 271] width 48 height 32
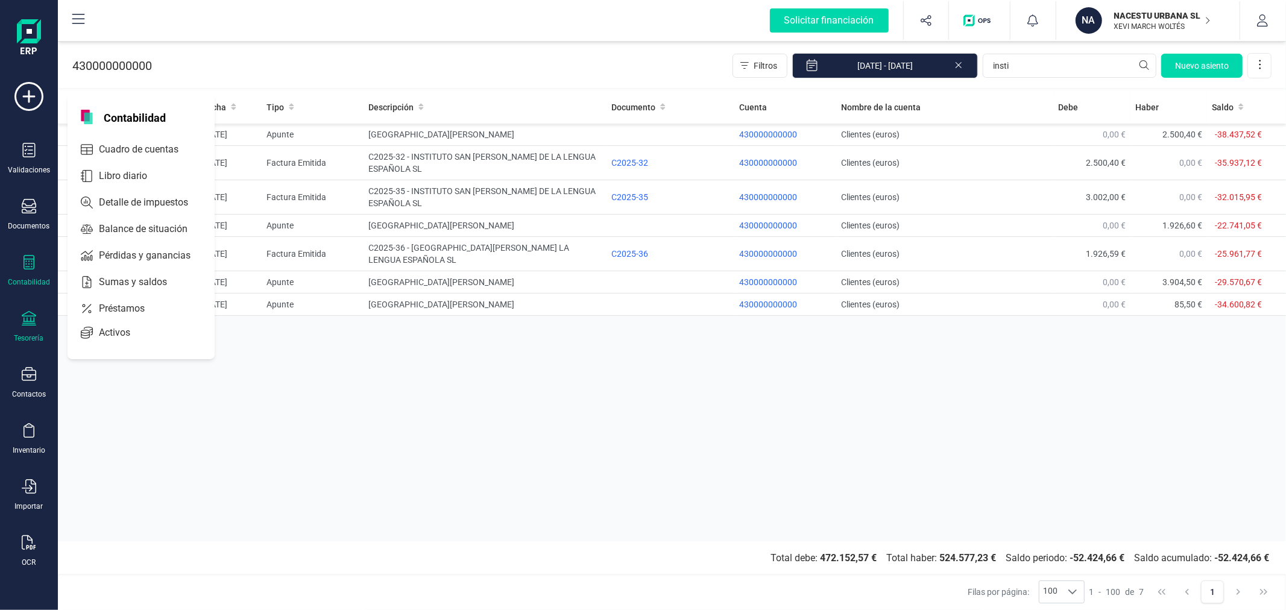
click at [22, 327] on div at bounding box center [29, 319] width 14 height 17
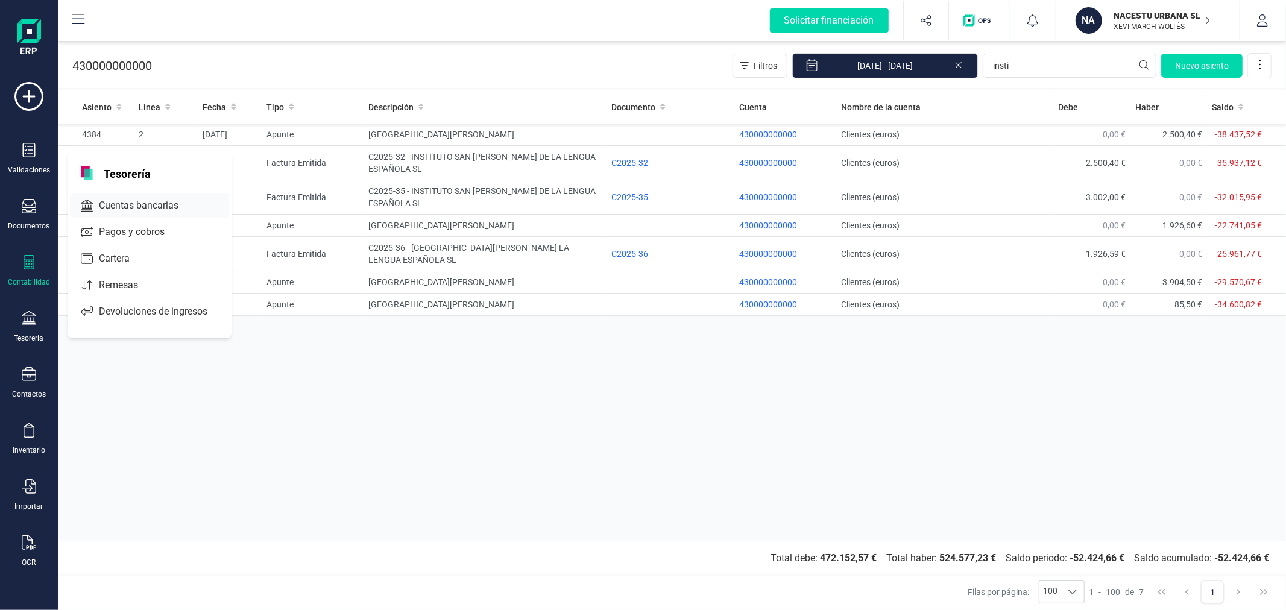
click at [133, 200] on span "Cuentas bancarias" at bounding box center [147, 205] width 106 height 14
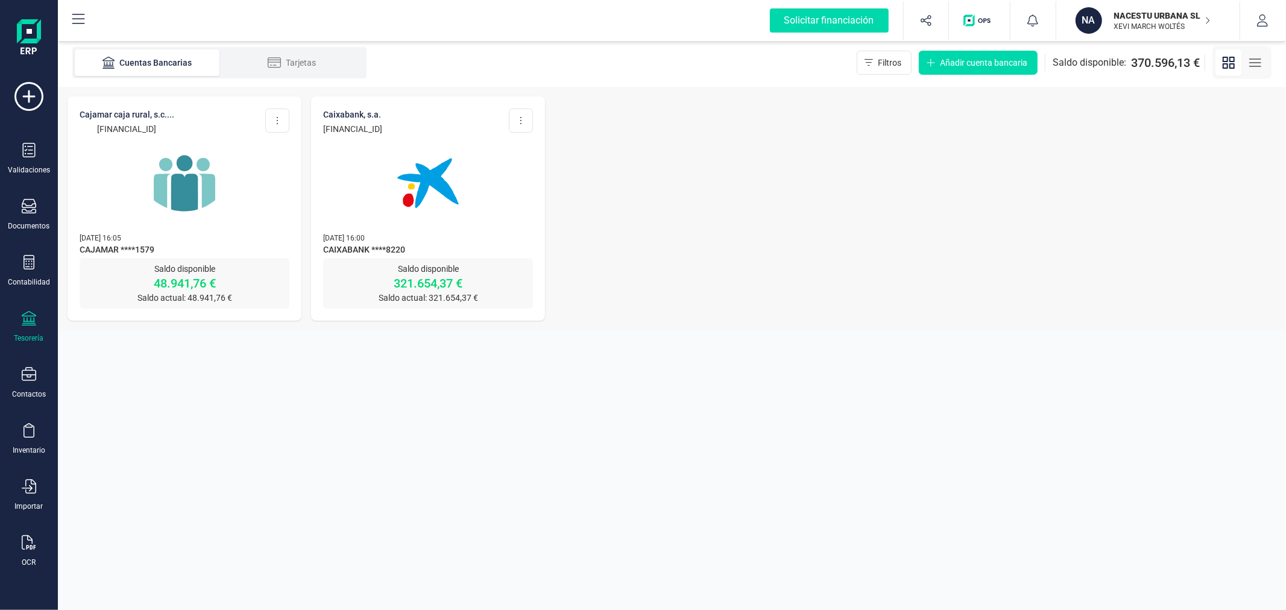
click at [253, 165] on div at bounding box center [185, 176] width 210 height 82
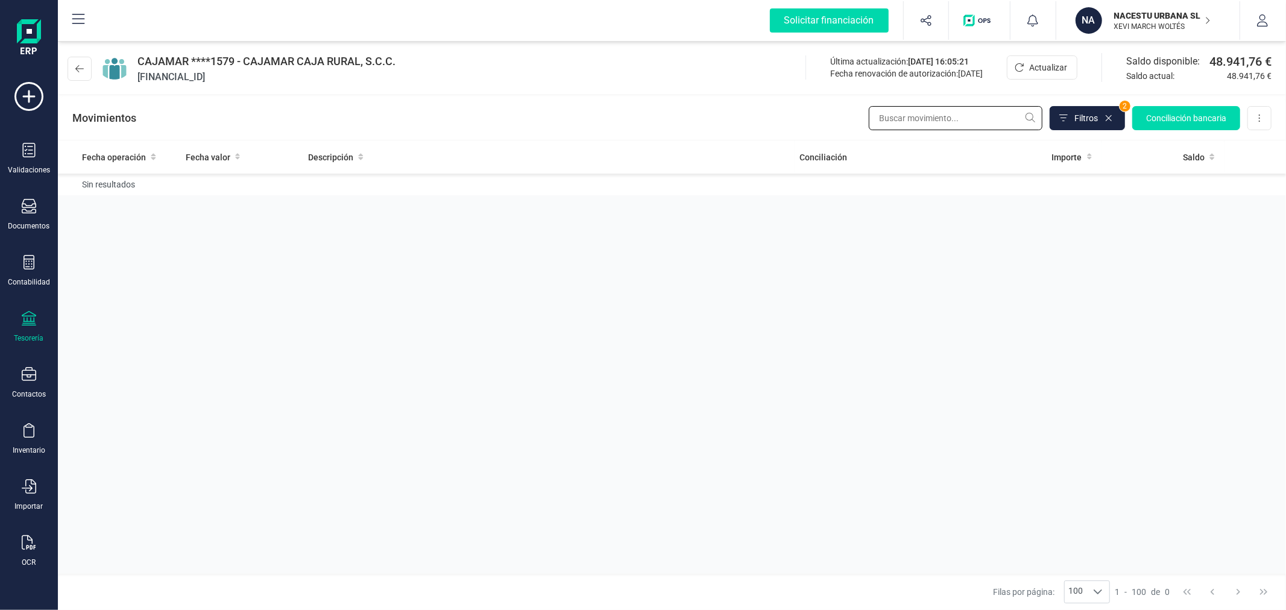
click at [973, 125] on input "text" at bounding box center [956, 118] width 174 height 24
click at [956, 122] on input "text" at bounding box center [956, 118] width 174 height 24
click at [1105, 121] on icon at bounding box center [1109, 118] width 10 height 10
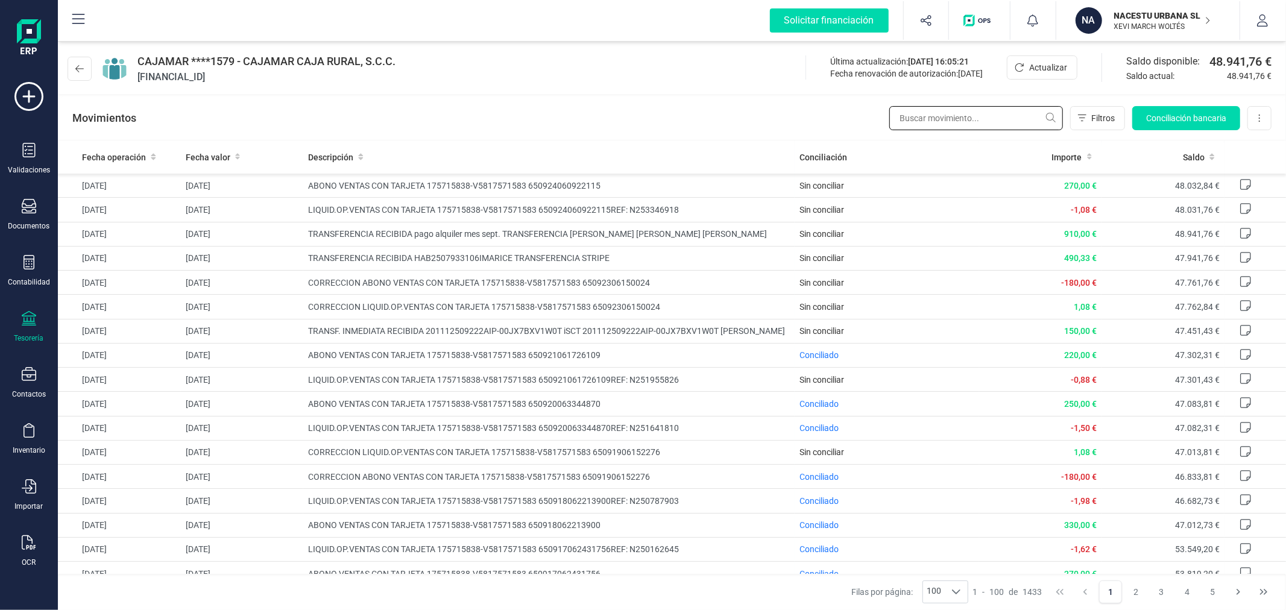
drag, startPoint x: 953, startPoint y: 110, endPoint x: 947, endPoint y: 115, distance: 8.1
click at [951, 112] on input "text" at bounding box center [976, 118] width 174 height 24
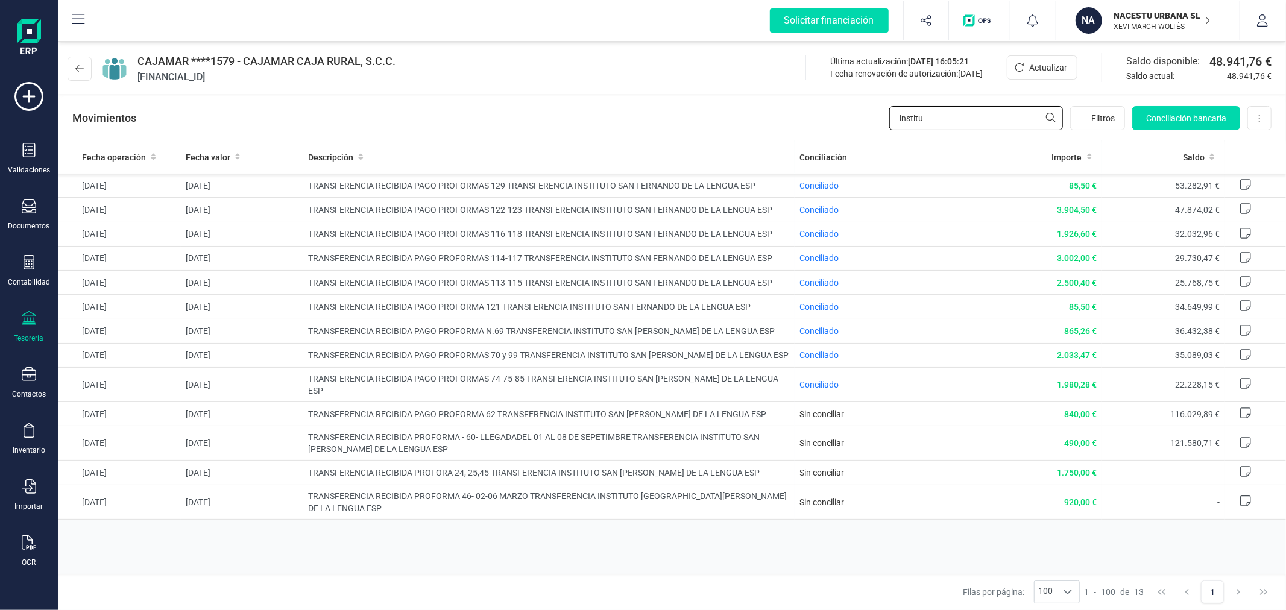
type input "institu"
drag, startPoint x: 936, startPoint y: 119, endPoint x: 875, endPoint y: 97, distance: 65.2
click at [870, 103] on div "Movimientos institu Filtros Conciliación bancaria Descargar Excel Eliminar cuen…" at bounding box center [672, 117] width 1228 height 43
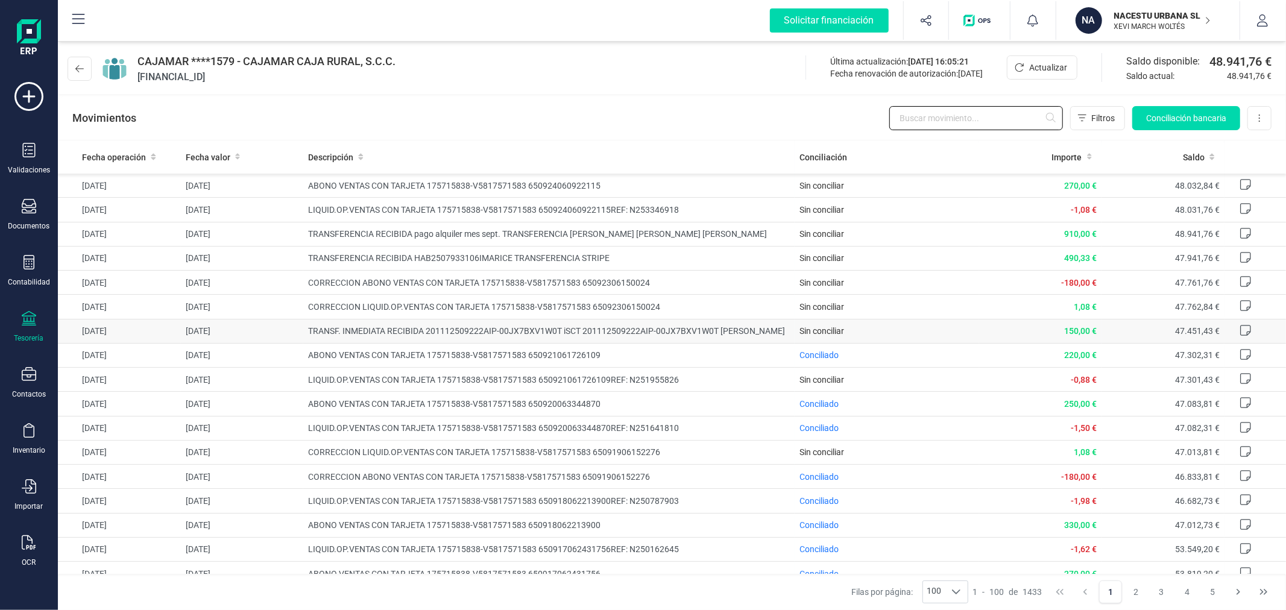
scroll to position [201, 0]
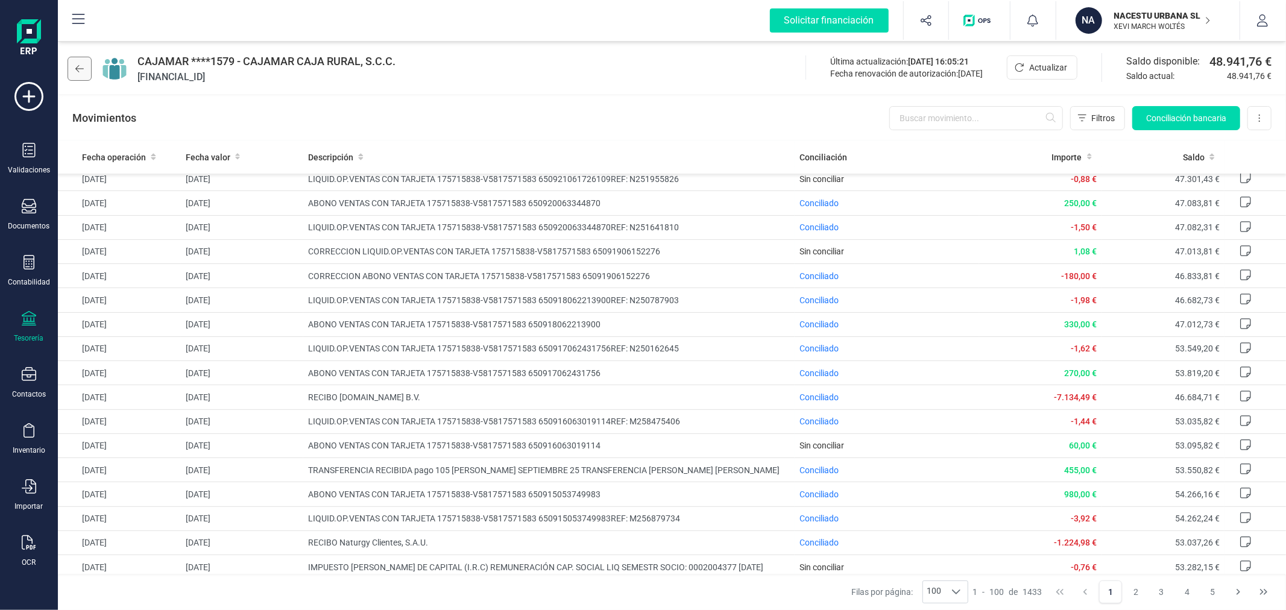
click at [73, 64] on button at bounding box center [80, 69] width 24 height 24
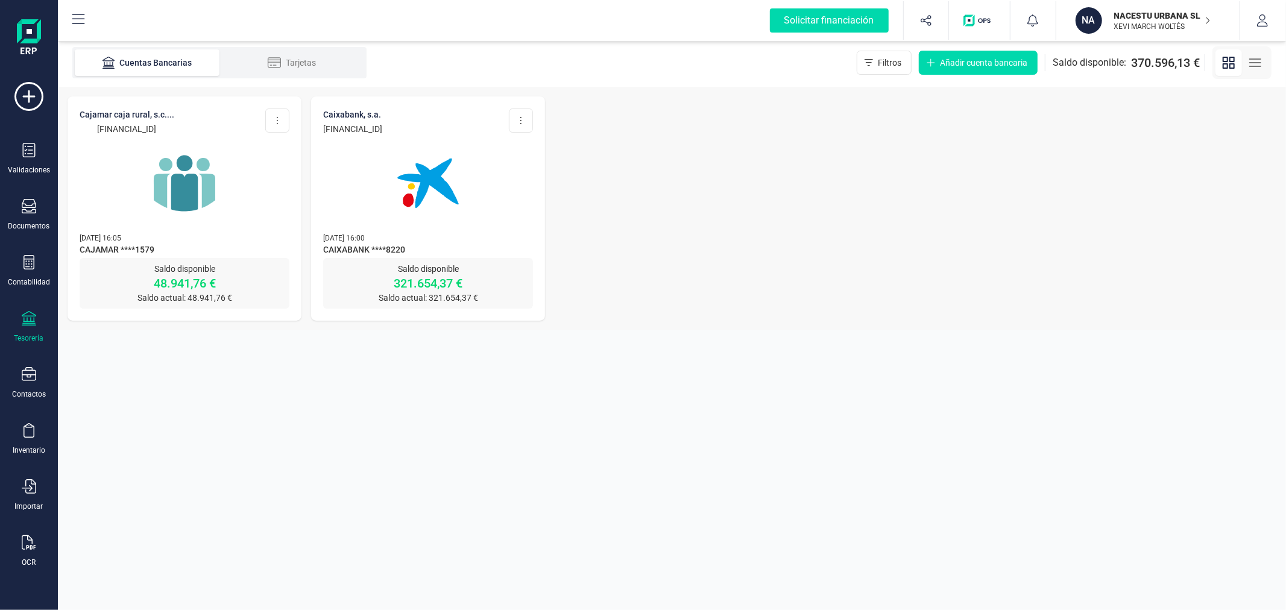
click at [409, 167] on img at bounding box center [427, 183] width 101 height 101
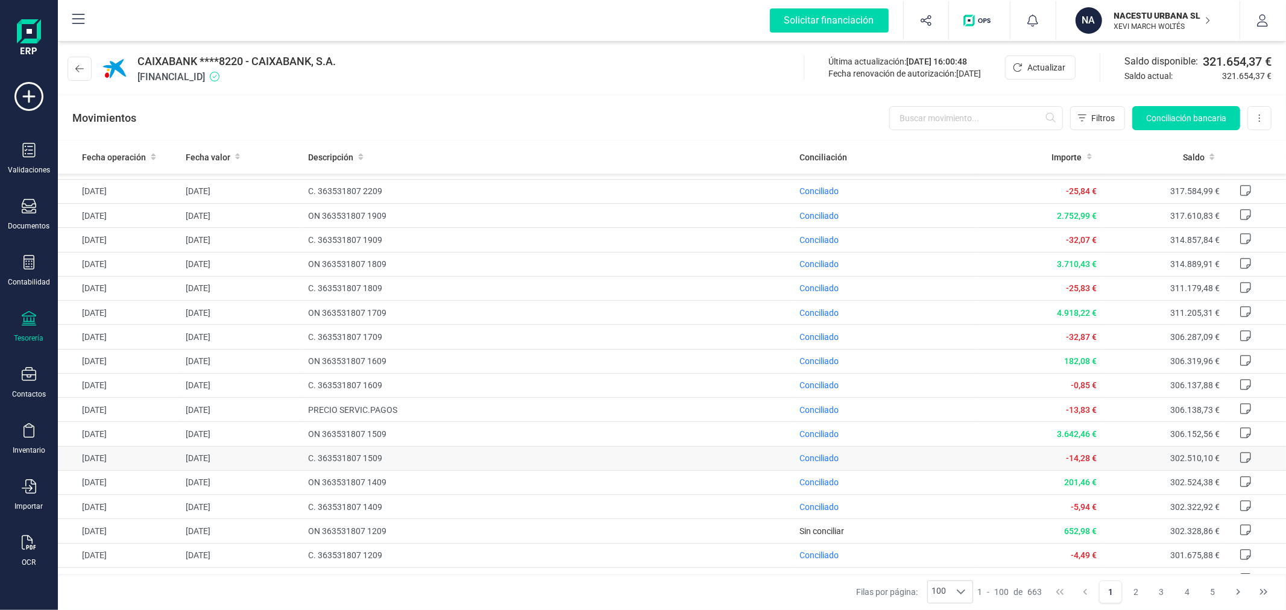
scroll to position [134, 0]
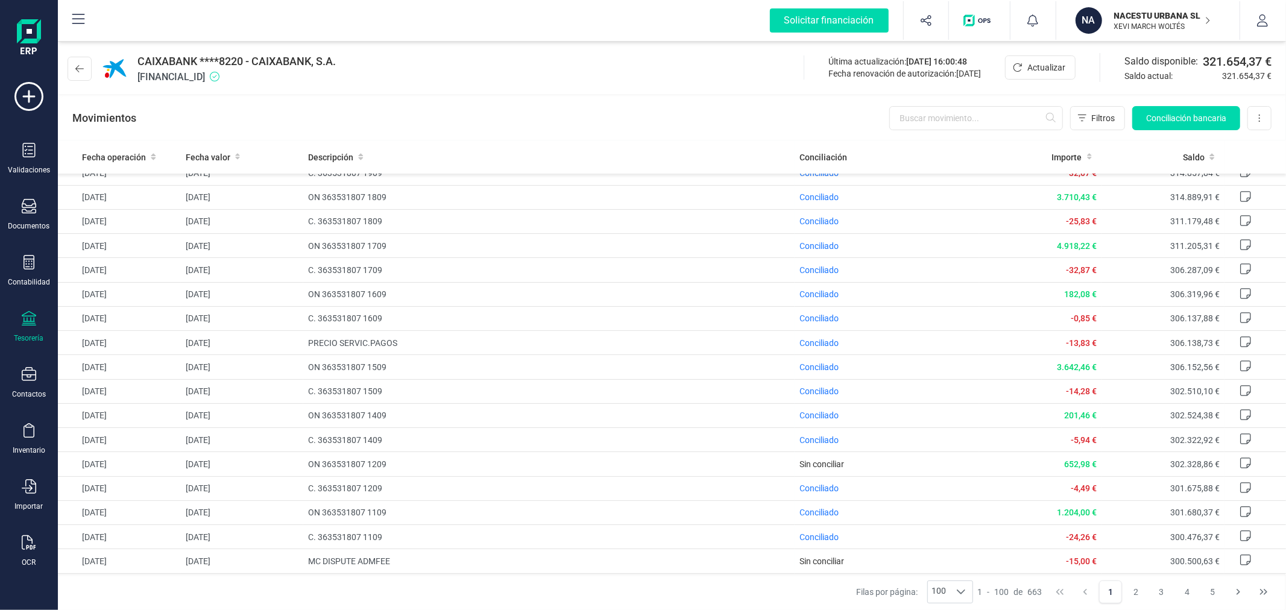
click at [92, 62] on div "CAIXABANK ****8220 - CAIXABANK, S.A. [FINANCIAL_ID]" at bounding box center [204, 68] width 273 height 31
click at [80, 71] on icon at bounding box center [79, 69] width 8 height 10
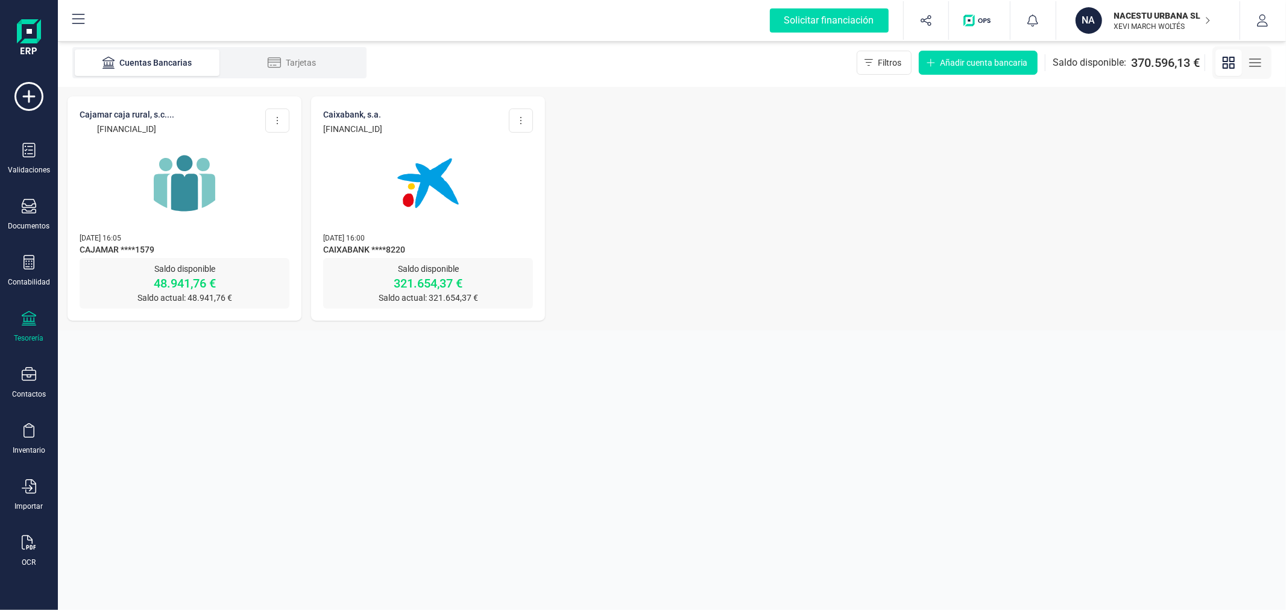
click at [175, 237] on p "[DATE] 16:05" at bounding box center [185, 238] width 210 height 12
click at [177, 189] on img at bounding box center [184, 183] width 101 height 101
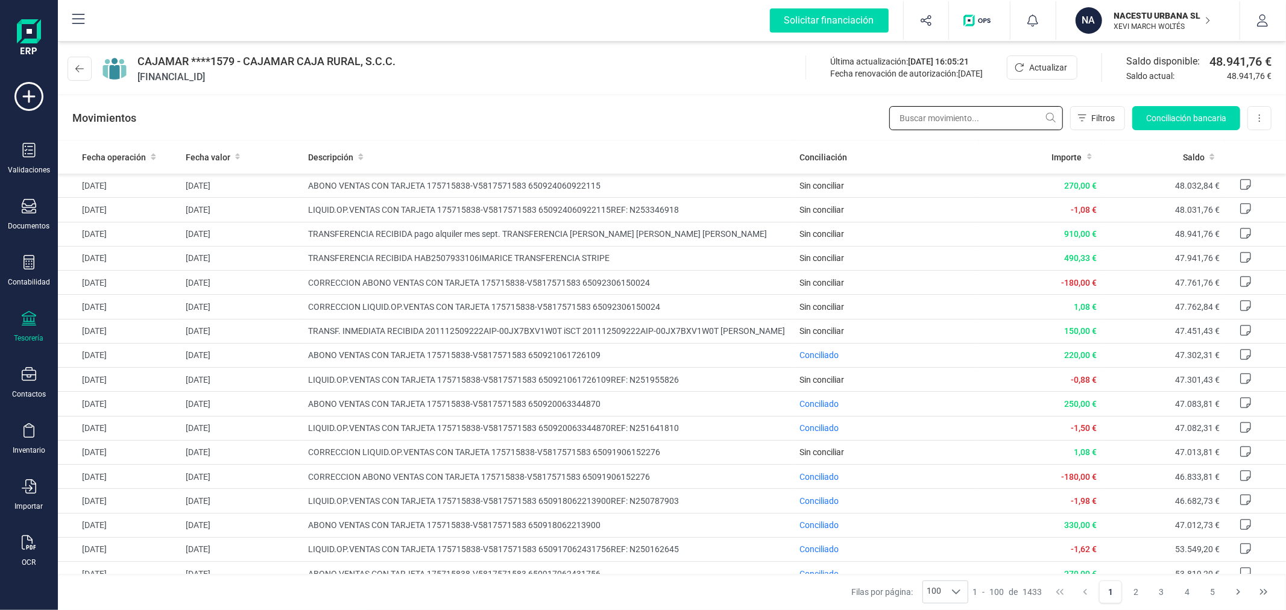
click at [915, 116] on input "text" at bounding box center [976, 118] width 174 height 24
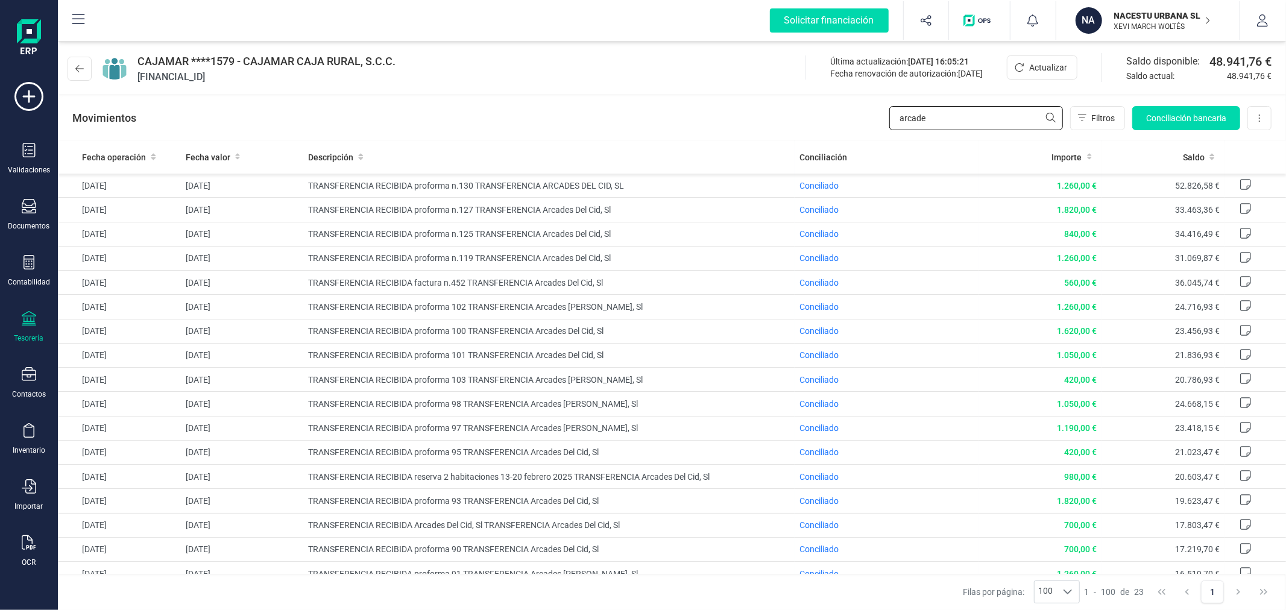
type input "arcade"
click at [74, 78] on button at bounding box center [80, 69] width 24 height 24
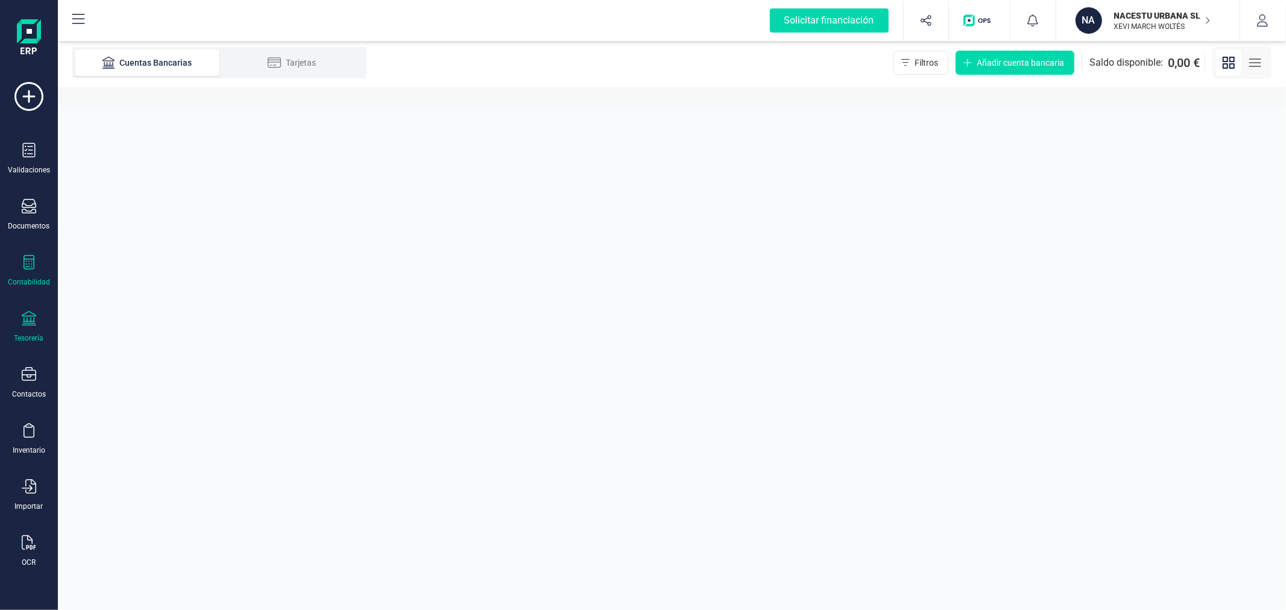
click at [14, 274] on div "Contabilidad" at bounding box center [29, 271] width 48 height 32
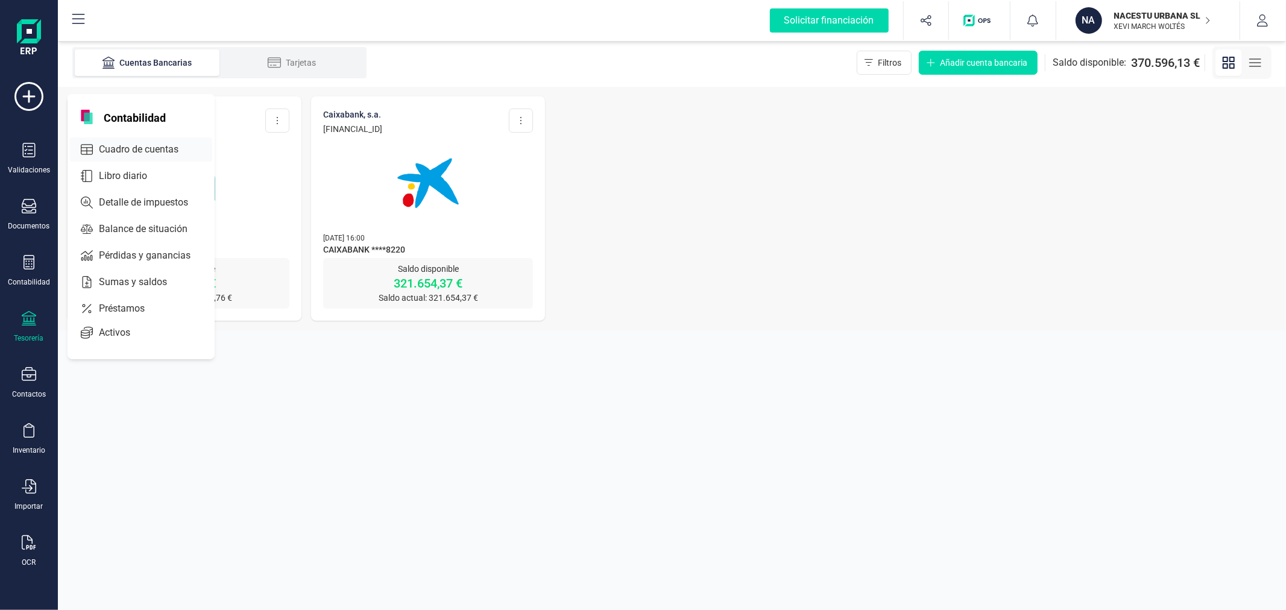
click at [112, 147] on span "Cuadro de cuentas" at bounding box center [147, 149] width 106 height 14
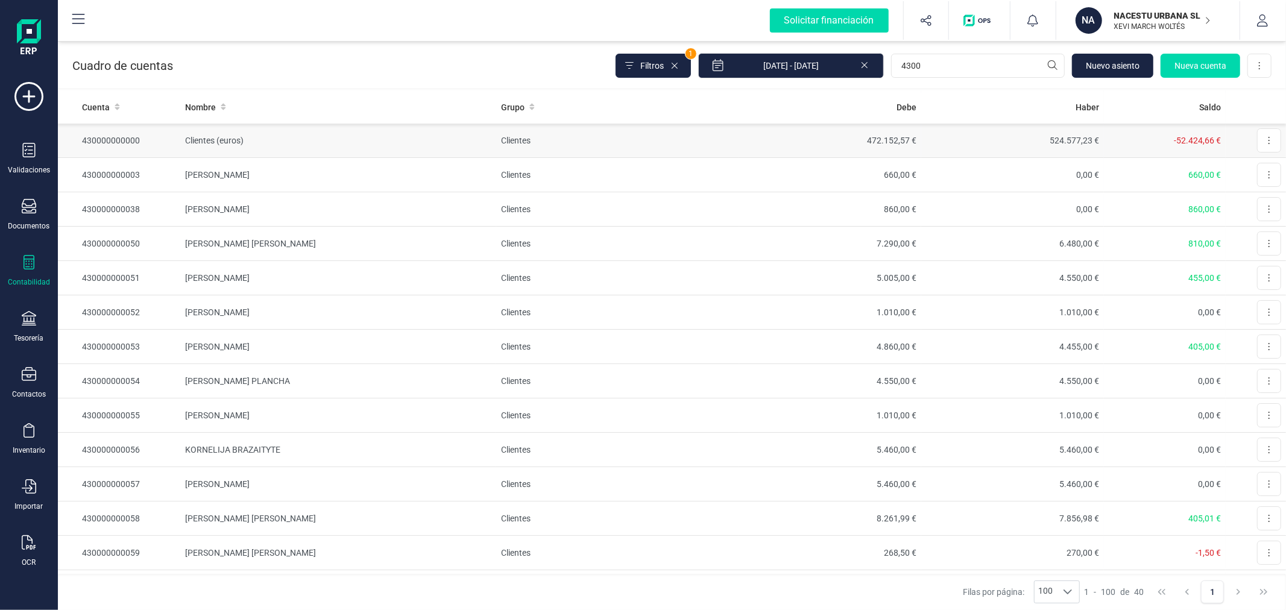
click at [603, 142] on td "Clientes" at bounding box center [617, 141] width 243 height 34
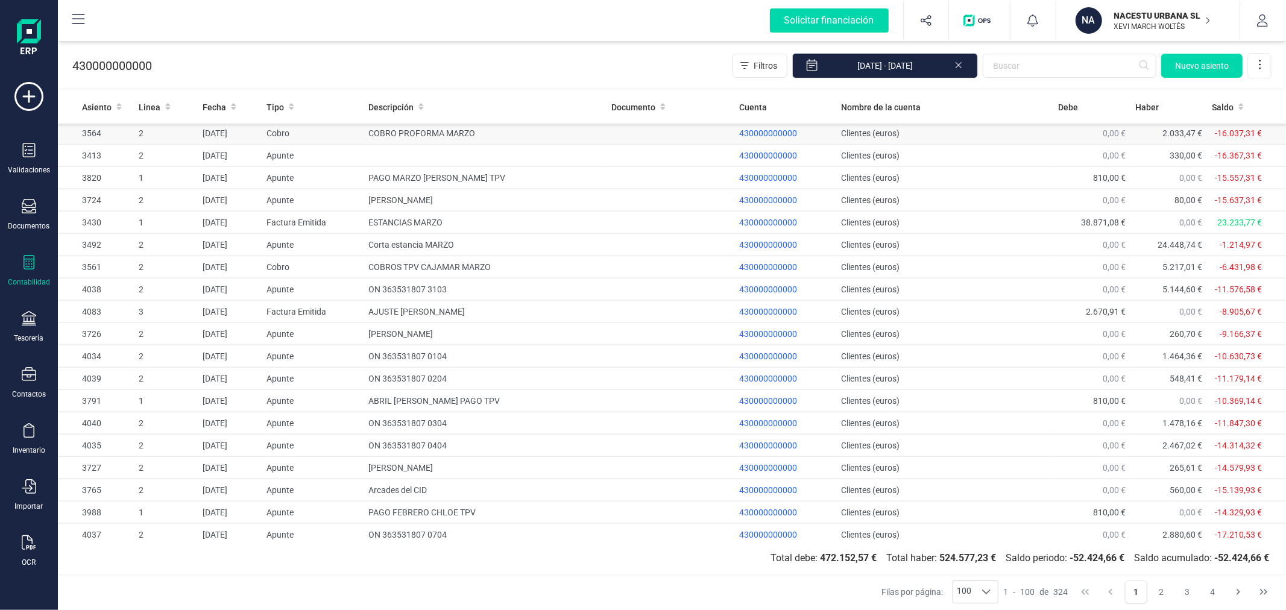
scroll to position [1817, 0]
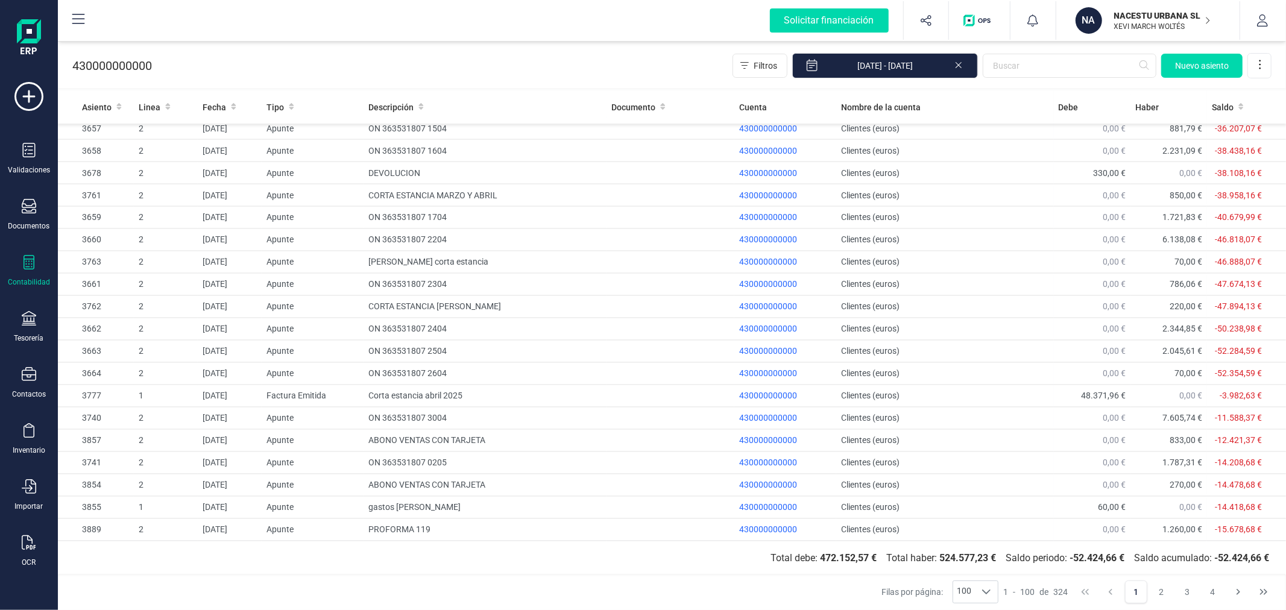
click at [1154, 17] on p "NACESTU URBANA SL" at bounding box center [1162, 16] width 96 height 12
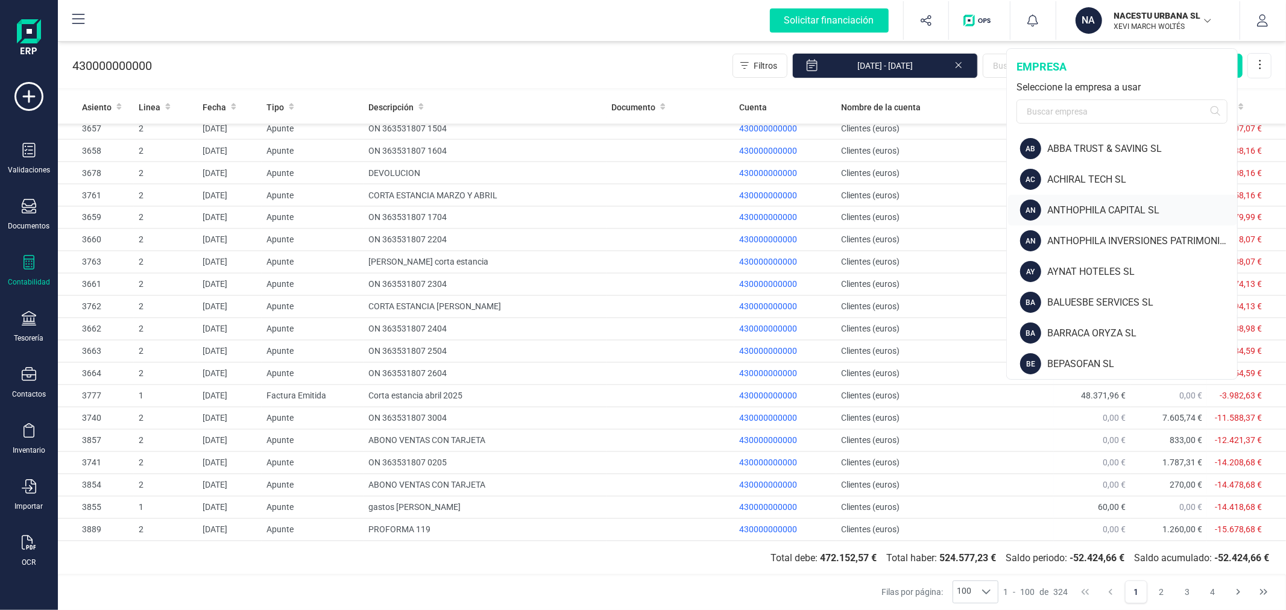
click at [1126, 207] on div "ANTHOPHILA CAPITAL SL" at bounding box center [1142, 210] width 190 height 14
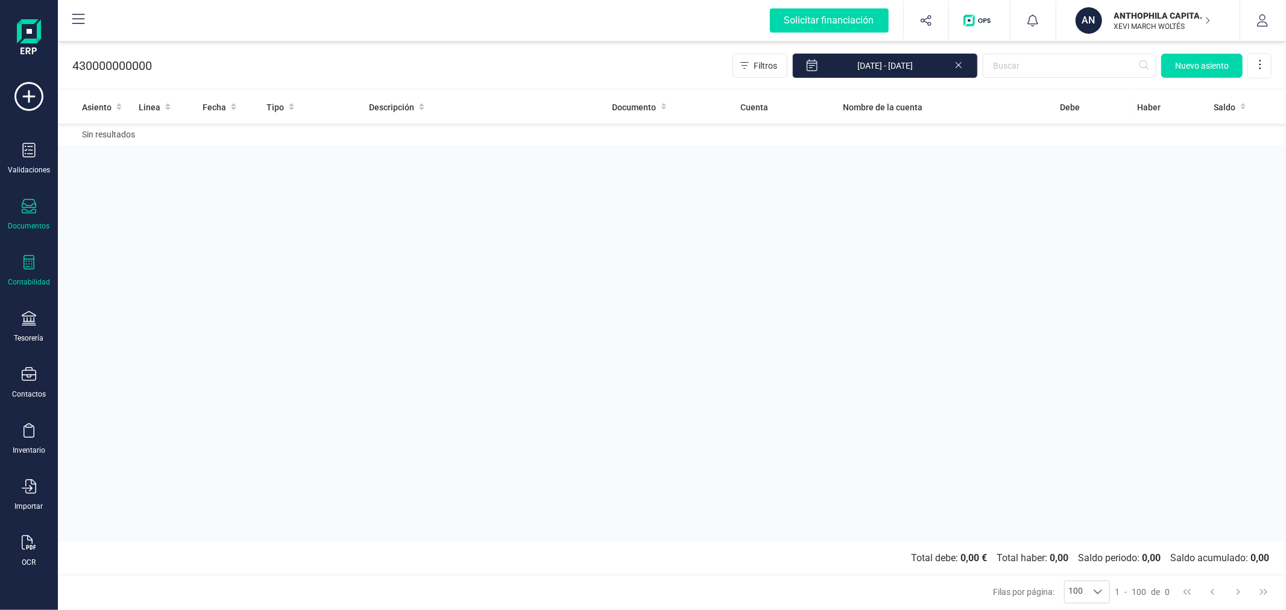
click at [22, 220] on div "Documentos" at bounding box center [29, 215] width 48 height 32
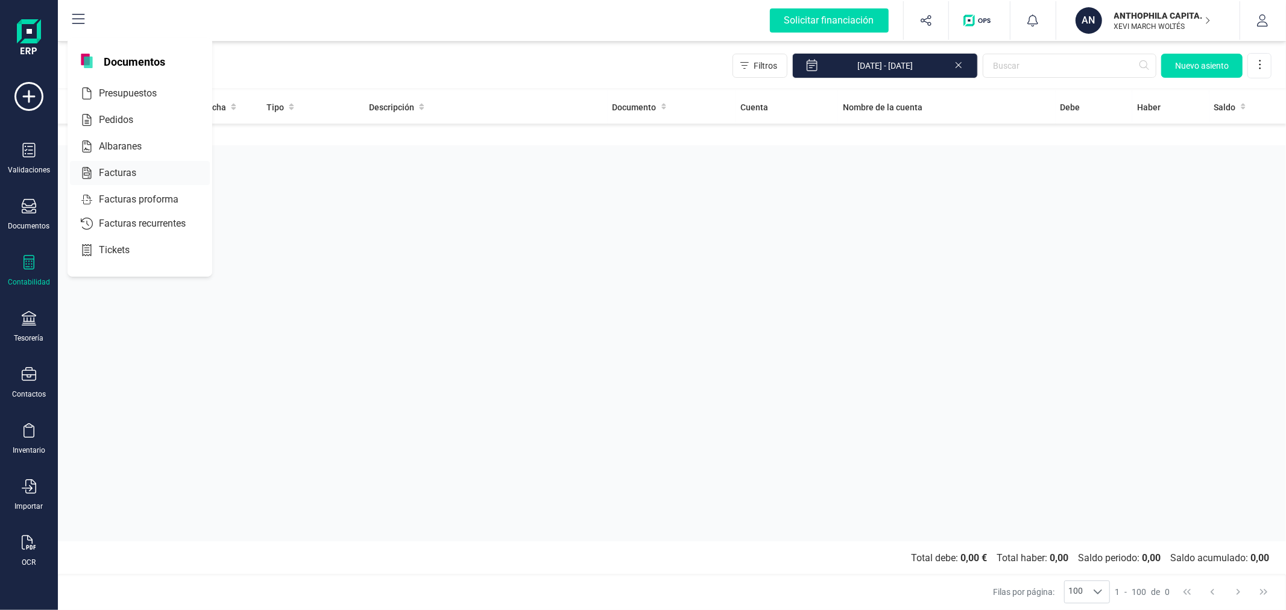
click at [136, 165] on div "Facturas" at bounding box center [140, 173] width 140 height 24
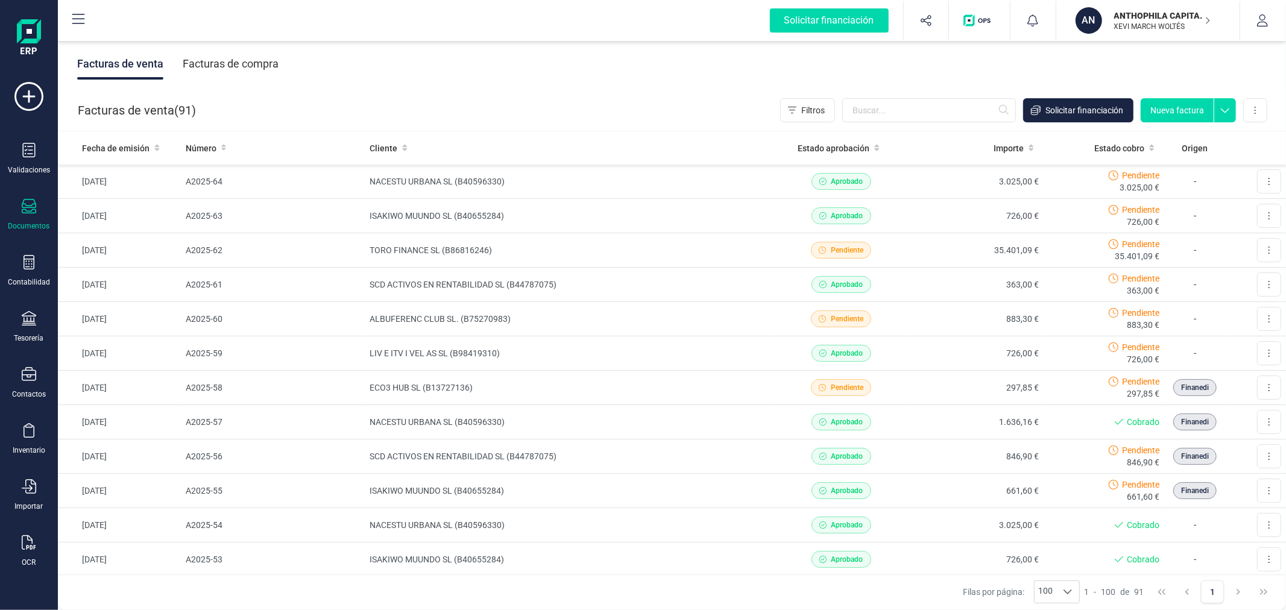
click at [212, 67] on div "Facturas de compra" at bounding box center [231, 63] width 96 height 31
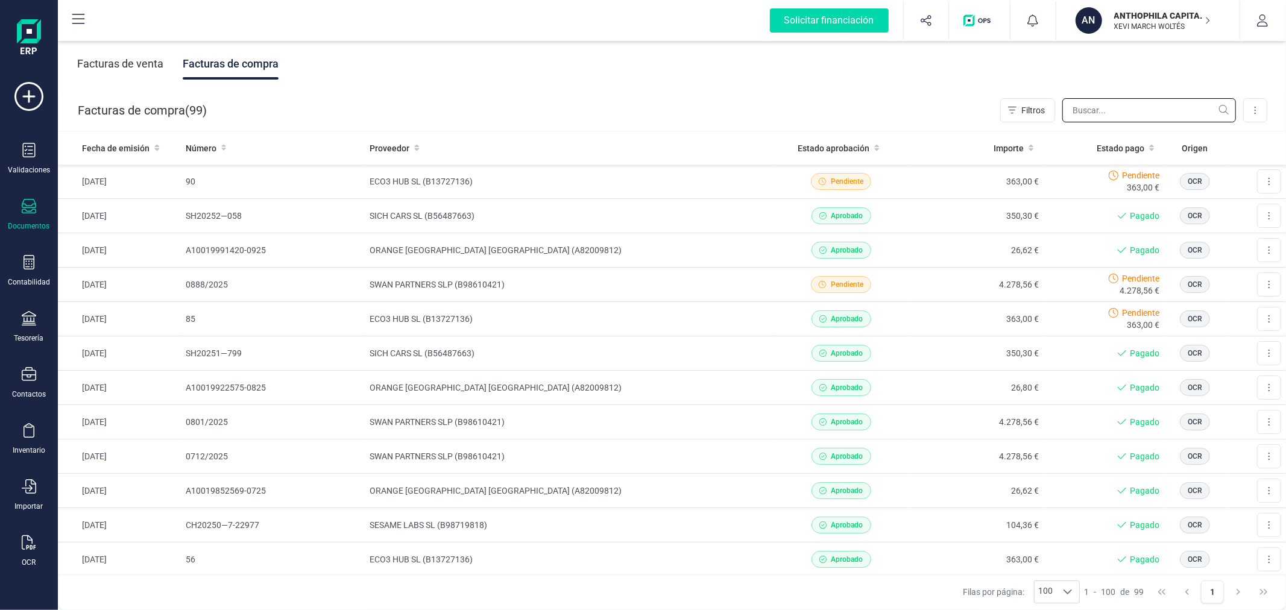
click at [1111, 103] on input "text" at bounding box center [1149, 110] width 174 height 24
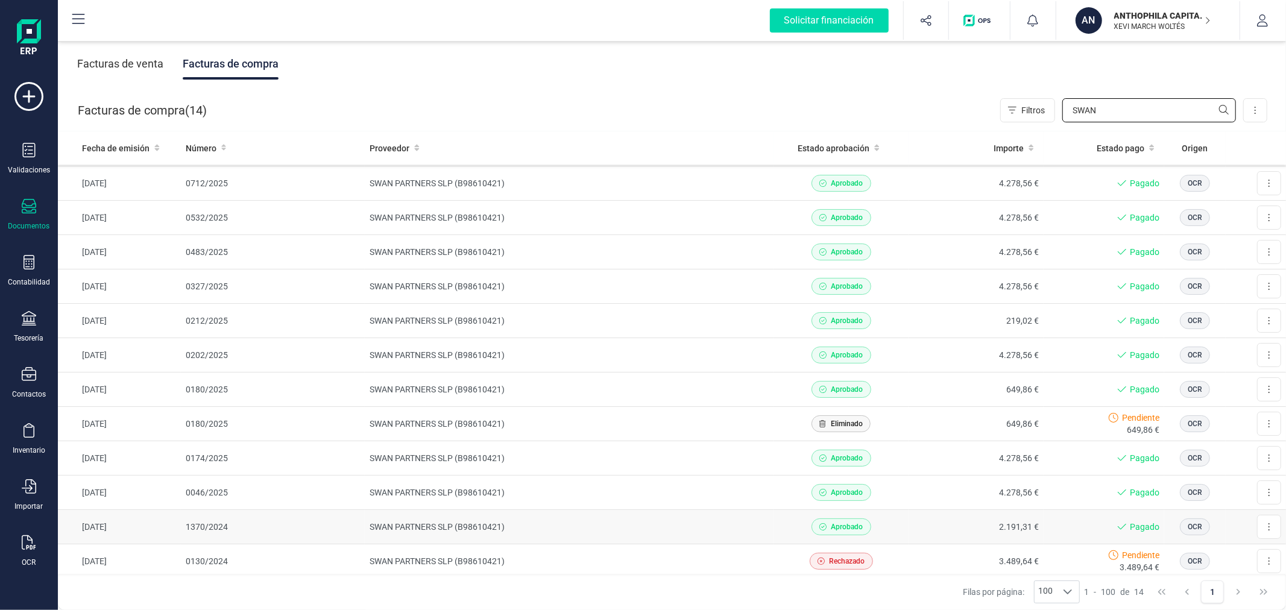
scroll to position [95, 0]
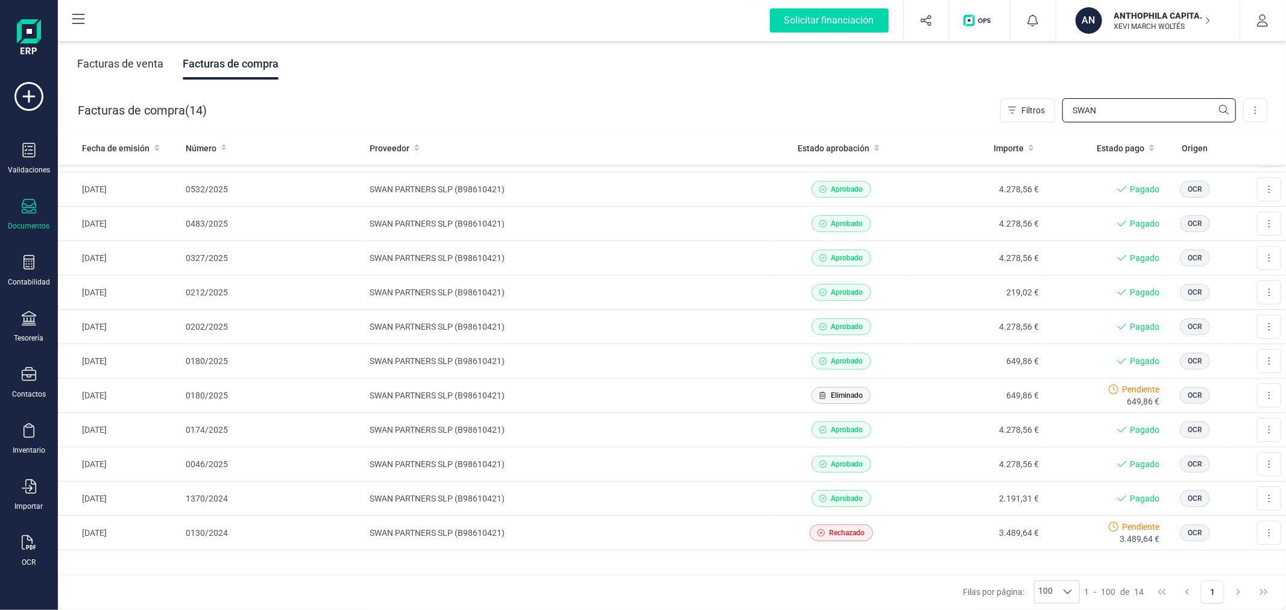
type input "SWAN"
